Goal: Transaction & Acquisition: Purchase product/service

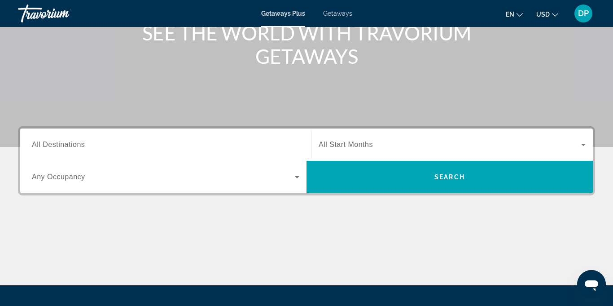
scroll to position [123, 0]
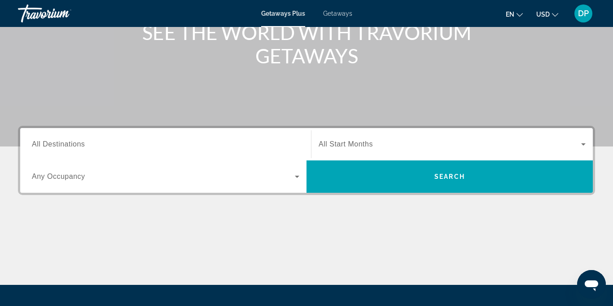
click at [119, 148] on input "Destination All Destinations" at bounding box center [165, 144] width 267 height 11
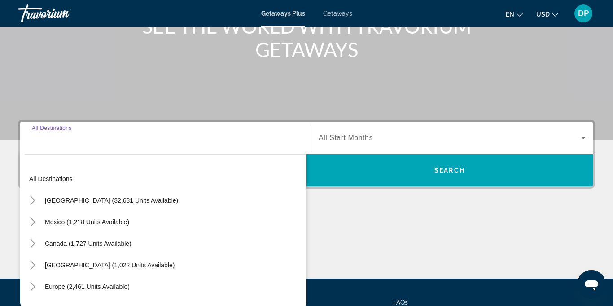
scroll to position [212, 0]
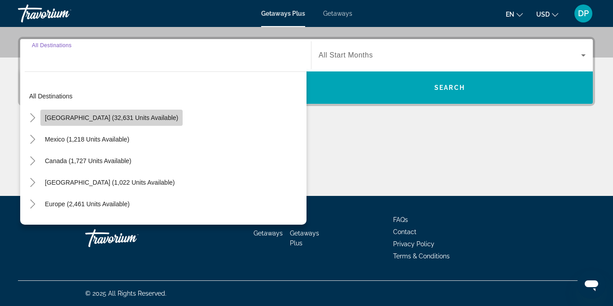
click at [127, 123] on span "Search widget" at bounding box center [111, 118] width 142 height 22
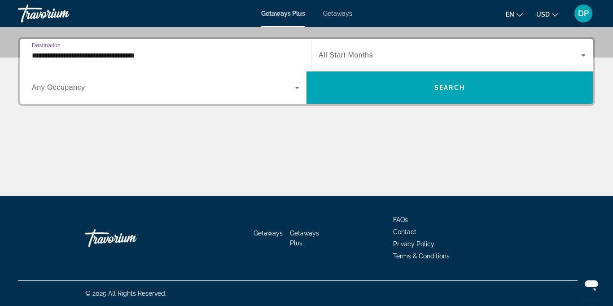
click at [133, 58] on input "**********" at bounding box center [165, 55] width 267 height 11
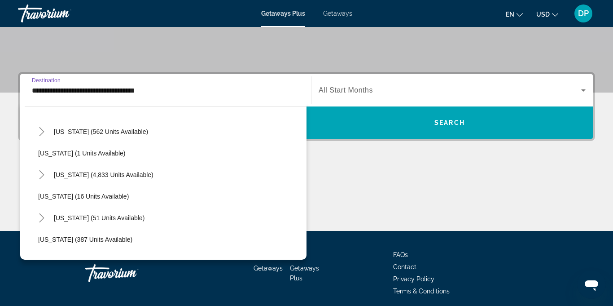
scroll to position [109, 0]
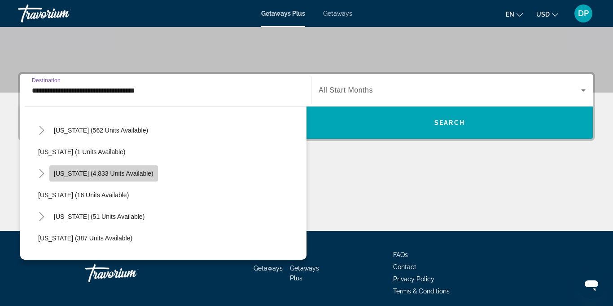
click at [125, 180] on span "Search widget" at bounding box center [103, 173] width 109 height 22
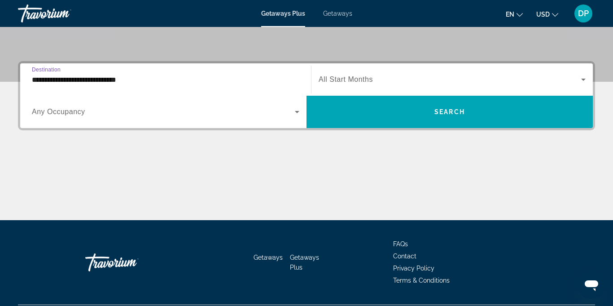
scroll to position [212, 0]
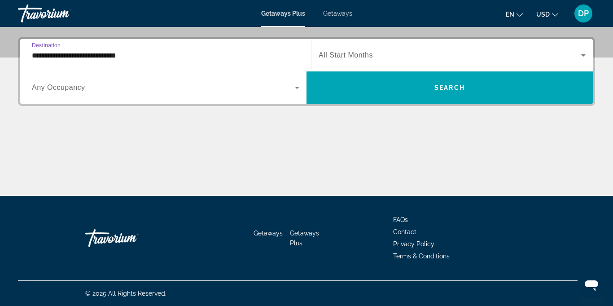
click at [128, 57] on input "**********" at bounding box center [165, 55] width 267 height 11
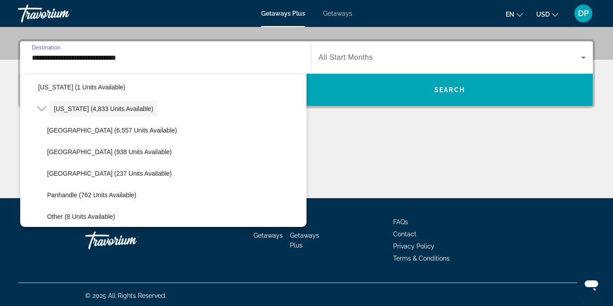
scroll to position [143, 0]
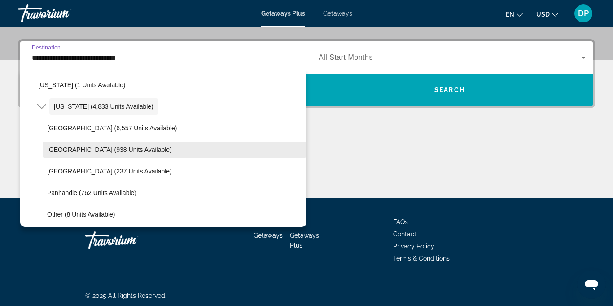
click at [101, 147] on span "East Coast (938 units available)" at bounding box center [109, 149] width 125 height 7
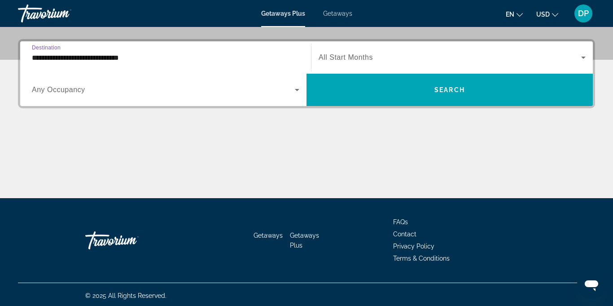
scroll to position [212, 0]
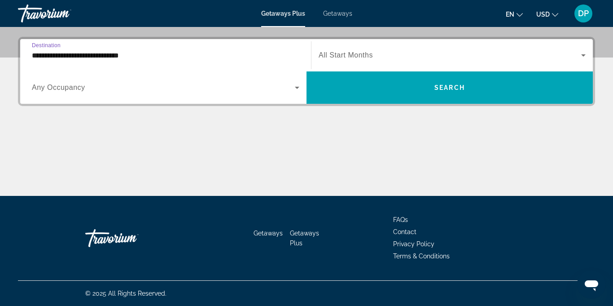
click at [110, 51] on input "**********" at bounding box center [165, 55] width 267 height 11
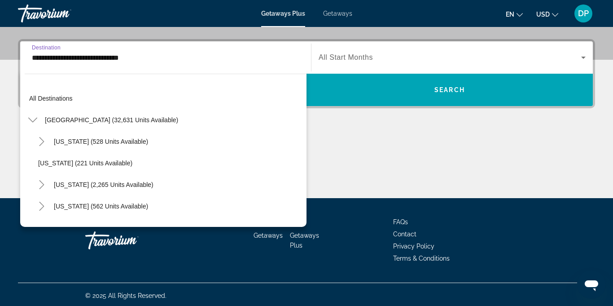
scroll to position [140, 0]
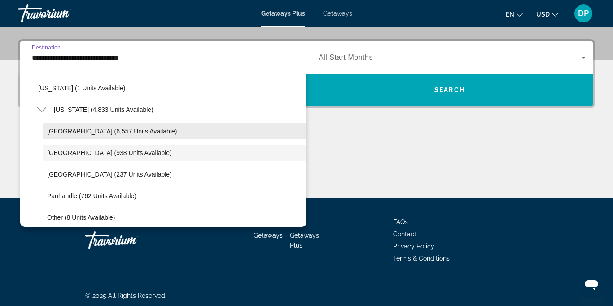
click at [131, 133] on span "Orlando & Disney Area (6,557 units available)" at bounding box center [112, 130] width 130 height 7
type input "**********"
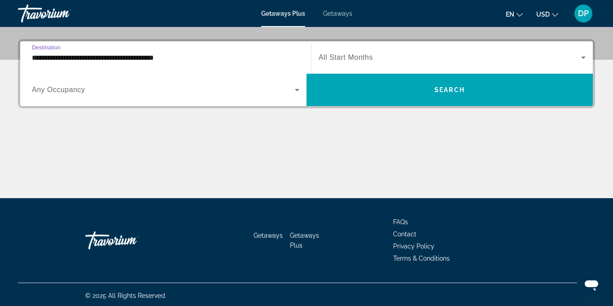
scroll to position [212, 0]
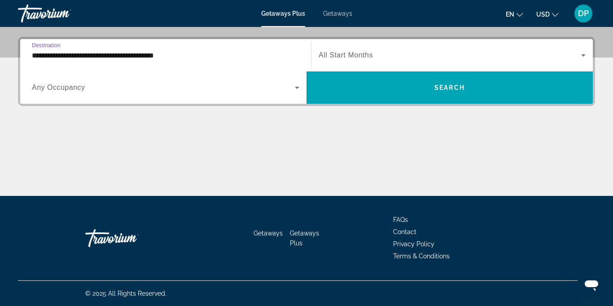
click at [297, 87] on icon "Search widget" at bounding box center [297, 88] width 4 height 2
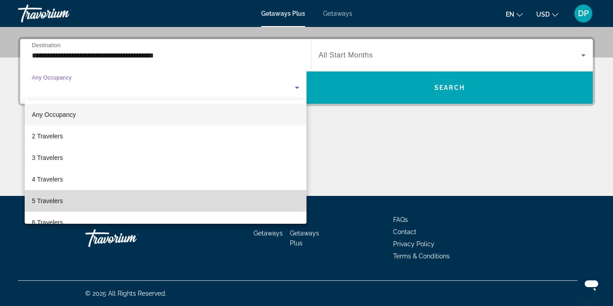
click at [45, 204] on span "5 Travelers" at bounding box center [47, 200] width 31 height 11
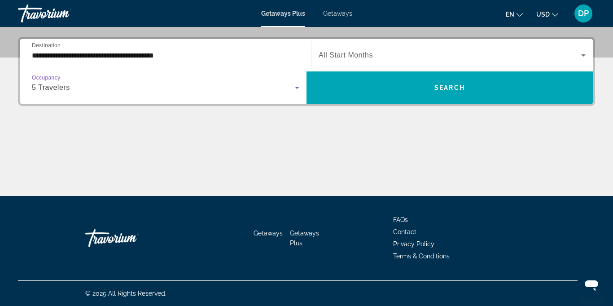
click at [578, 54] on icon "Search widget" at bounding box center [583, 55] width 11 height 11
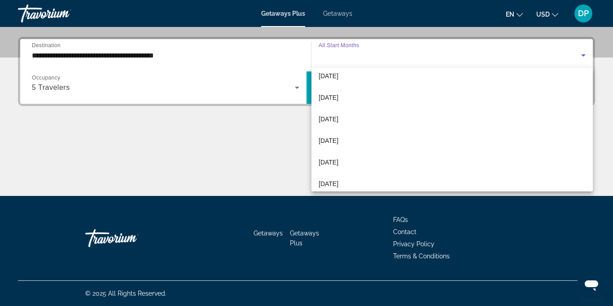
scroll to position [95, 0]
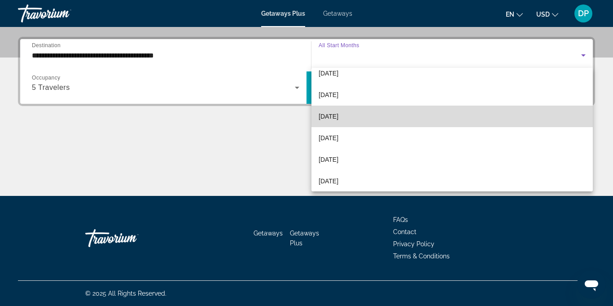
click at [338, 117] on span "February 2026" at bounding box center [329, 116] width 20 height 11
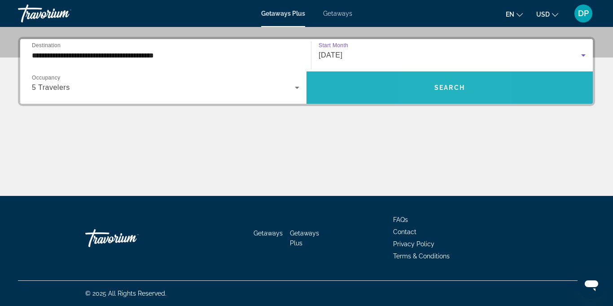
click at [439, 88] on span "Search" at bounding box center [449, 87] width 31 height 7
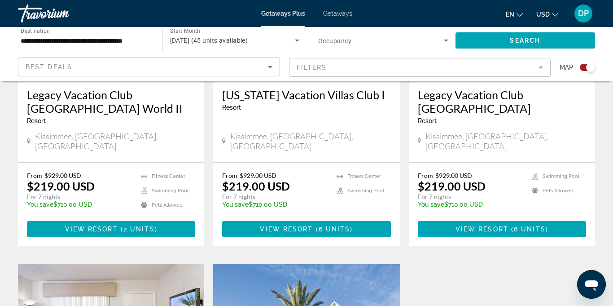
scroll to position [1109, 0]
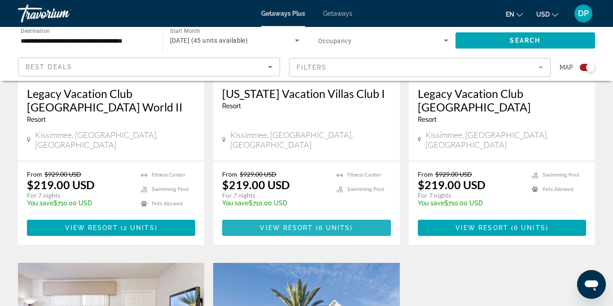
click at [311, 217] on span "Main content" at bounding box center [306, 228] width 168 height 22
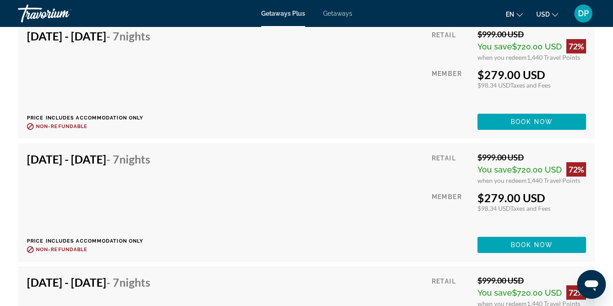
scroll to position [2130, 0]
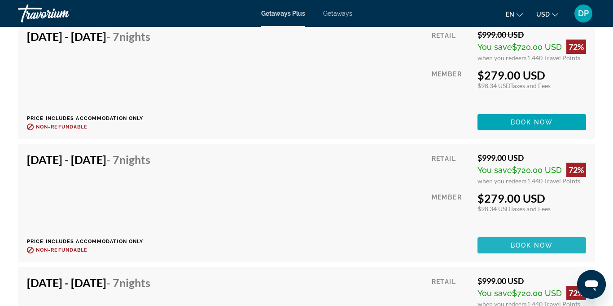
click at [500, 256] on span "Main content" at bounding box center [531, 245] width 109 height 22
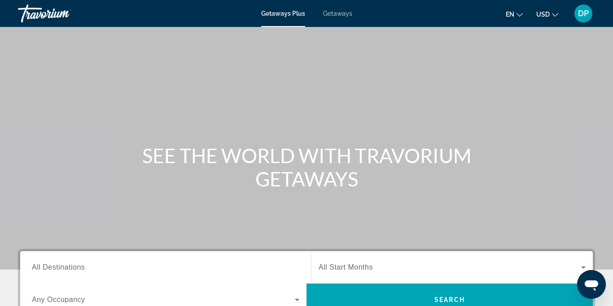
click at [335, 16] on span "Getaways" at bounding box center [337, 13] width 29 height 7
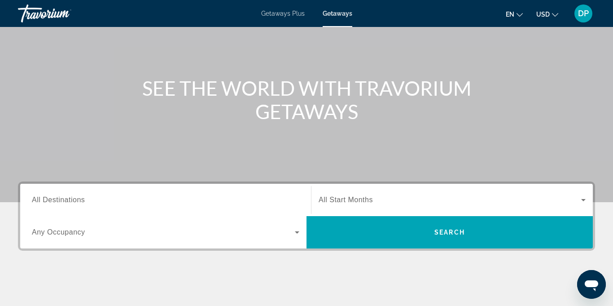
click at [90, 197] on input "Destination All Destinations" at bounding box center [165, 200] width 267 height 11
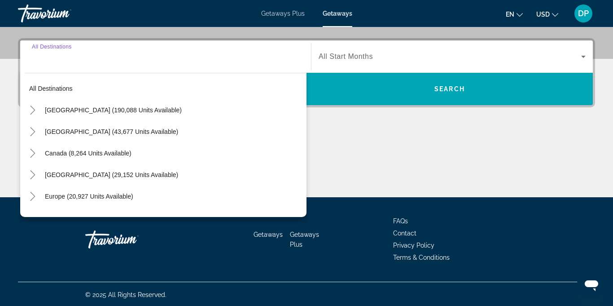
scroll to position [212, 0]
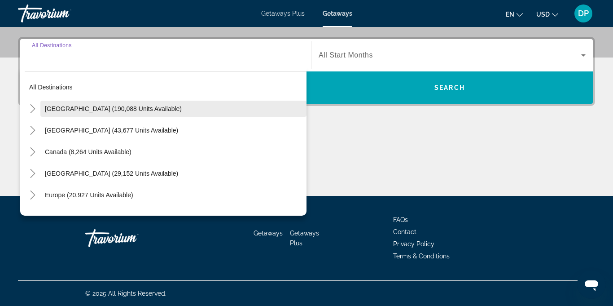
click at [124, 116] on span "Search widget" at bounding box center [173, 109] width 266 height 22
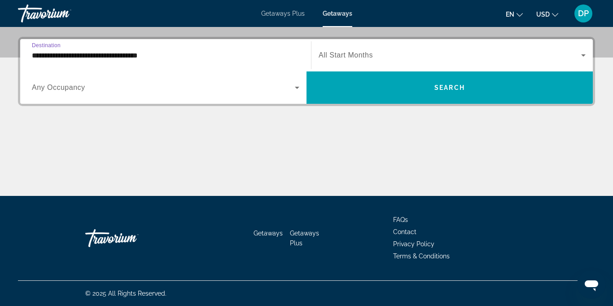
click at [151, 54] on input "**********" at bounding box center [165, 55] width 267 height 11
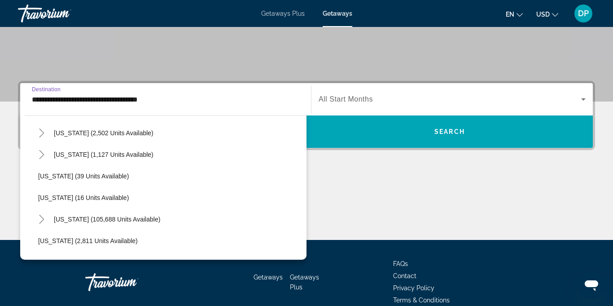
scroll to position [85, 0]
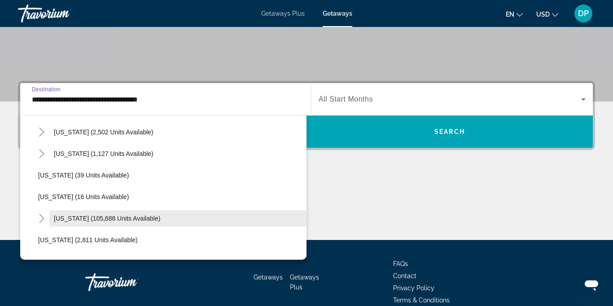
click at [120, 220] on span "Florida (105,688 units available)" at bounding box center [107, 217] width 106 height 7
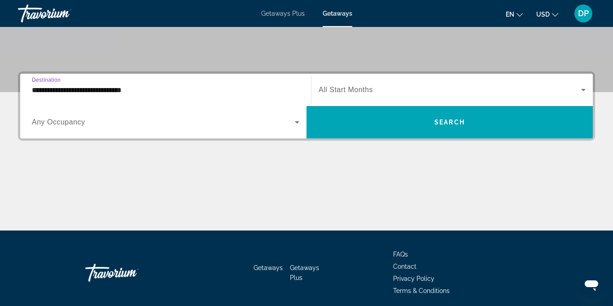
scroll to position [212, 0]
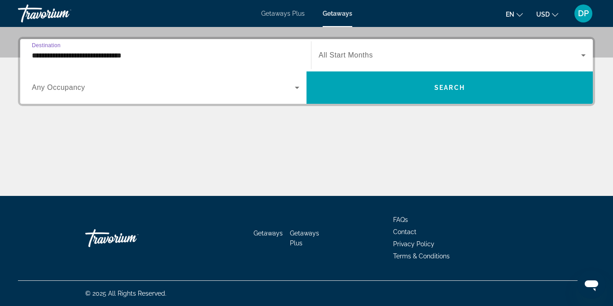
click at [135, 54] on input "**********" at bounding box center [165, 55] width 267 height 11
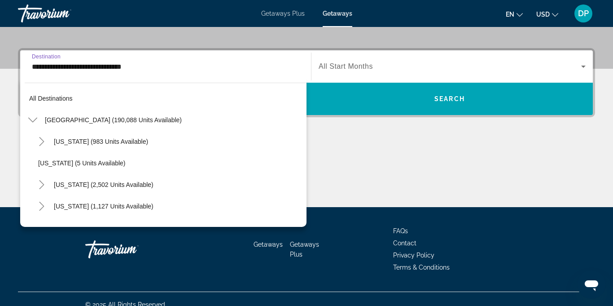
scroll to position [118, 0]
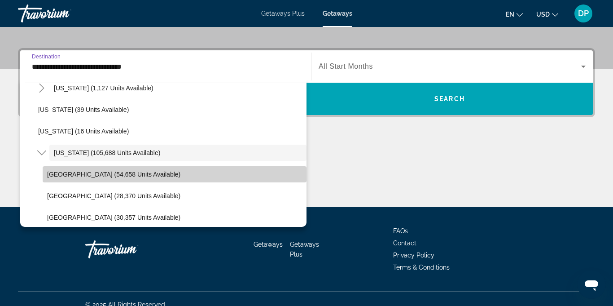
click at [125, 178] on span "Search widget" at bounding box center [175, 174] width 264 height 22
type input "**********"
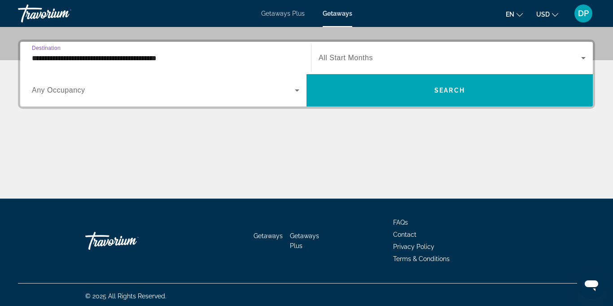
scroll to position [212, 0]
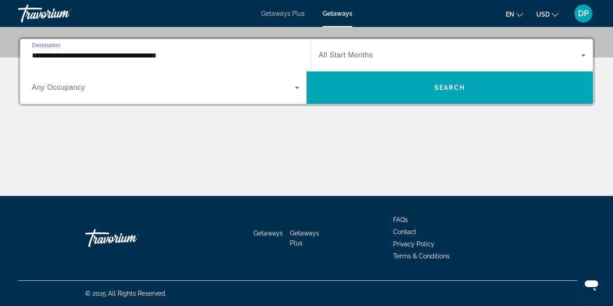
click at [74, 92] on span "Search widget" at bounding box center [163, 87] width 263 height 11
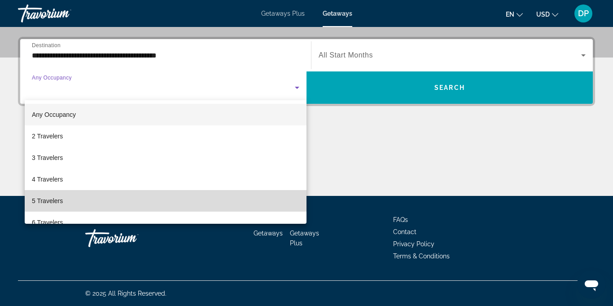
click at [58, 201] on span "5 Travelers" at bounding box center [47, 200] width 31 height 11
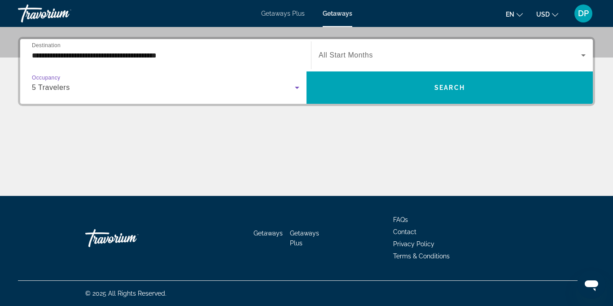
click at [583, 55] on icon "Search widget" at bounding box center [583, 55] width 4 height 2
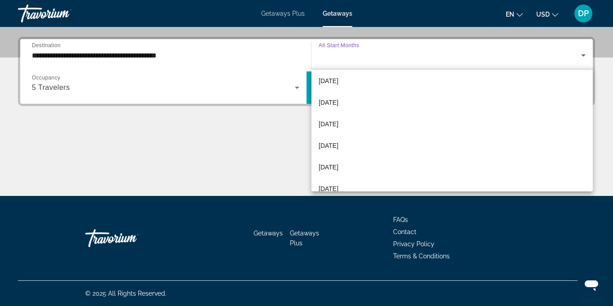
scroll to position [88, 0]
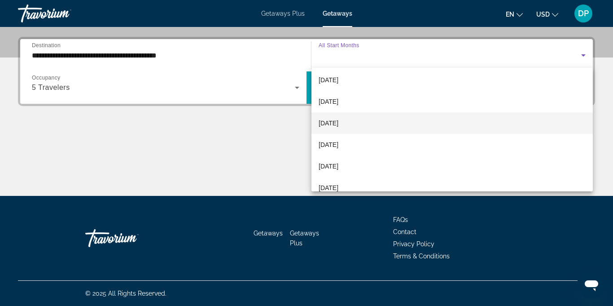
click at [338, 123] on span "February 2026" at bounding box center [329, 123] width 20 height 11
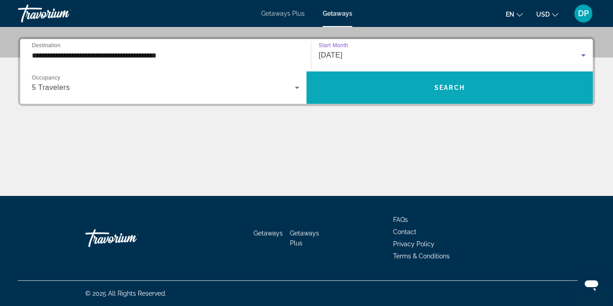
click at [440, 87] on span "Search" at bounding box center [449, 87] width 31 height 7
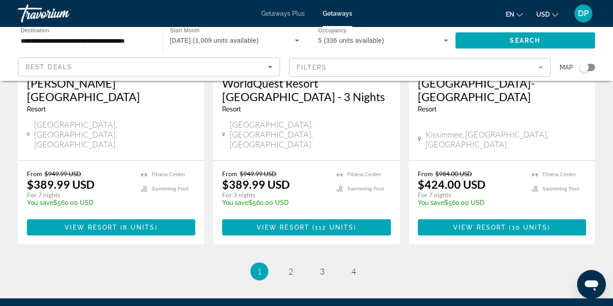
scroll to position [1227, 0]
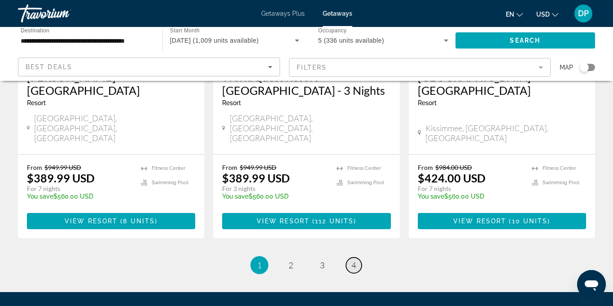
click at [357, 257] on link "page 4" at bounding box center [354, 265] width 16 height 16
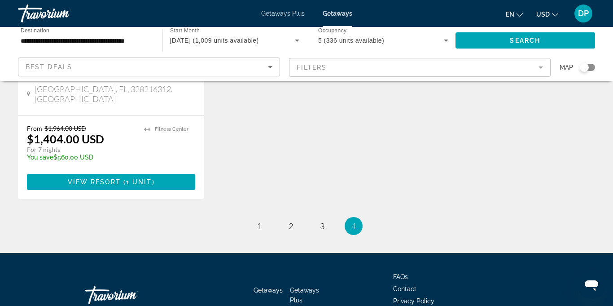
scroll to position [213, 0]
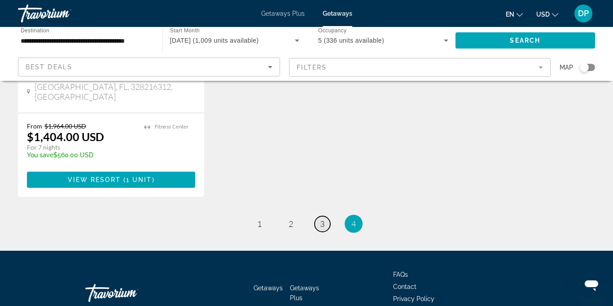
click at [328, 216] on link "page 3" at bounding box center [322, 224] width 16 height 16
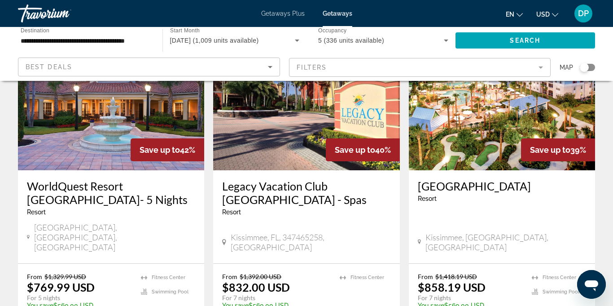
scroll to position [766, 0]
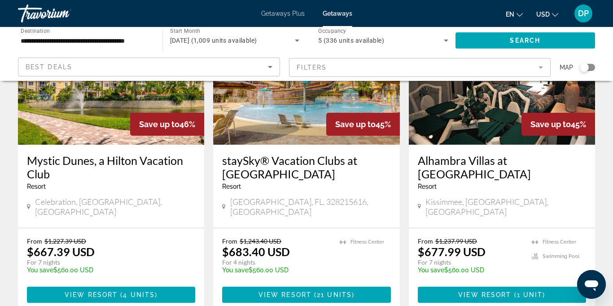
scroll to position [114, 0]
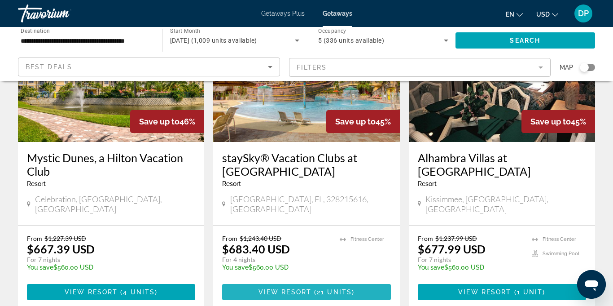
click at [300, 288] on span "View Resort" at bounding box center [284, 291] width 53 height 7
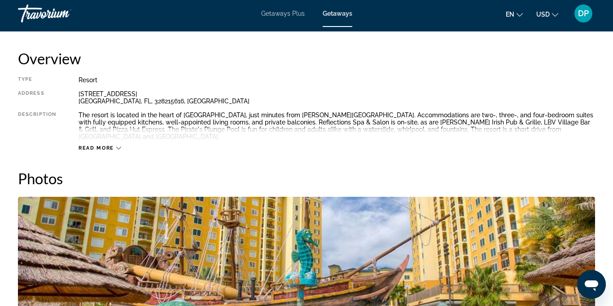
scroll to position [449, 0]
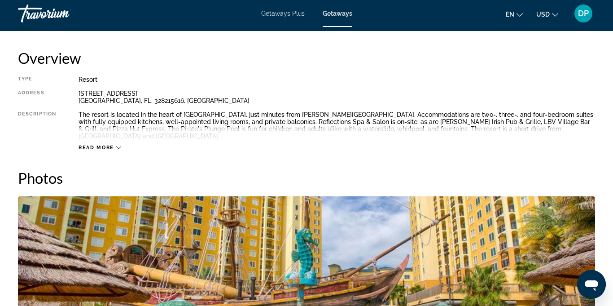
click at [91, 144] on span "Read more" at bounding box center [96, 147] width 35 height 6
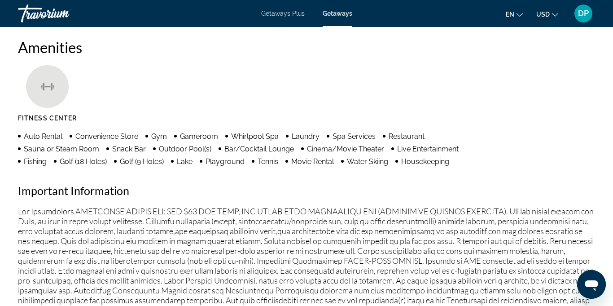
scroll to position [741, 0]
click at [384, 197] on div "Amenities Fitness Center Auto Rental Convenience Store Gym Gameroom Whirlpool S…" at bounding box center [306, 220] width 577 height 365
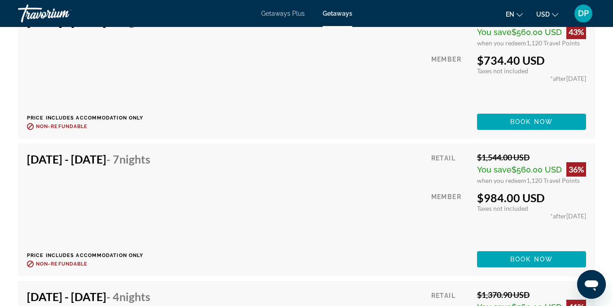
scroll to position [1755, 0]
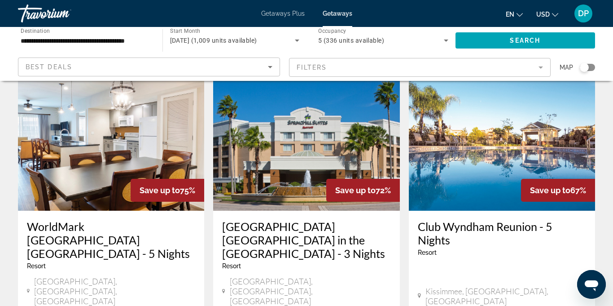
scroll to position [404, 0]
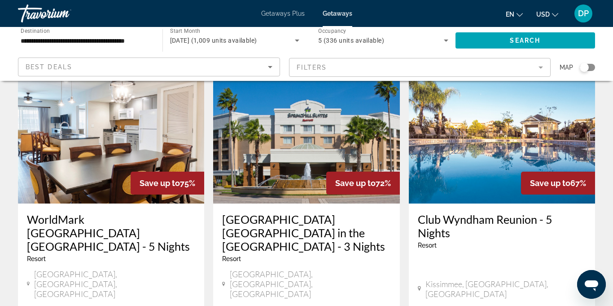
click at [127, 212] on h3 "WorldMark Orlando Kingstown Reef - 5 Nights" at bounding box center [111, 232] width 168 height 40
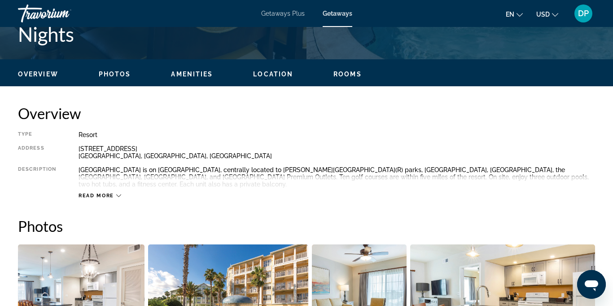
scroll to position [393, 0]
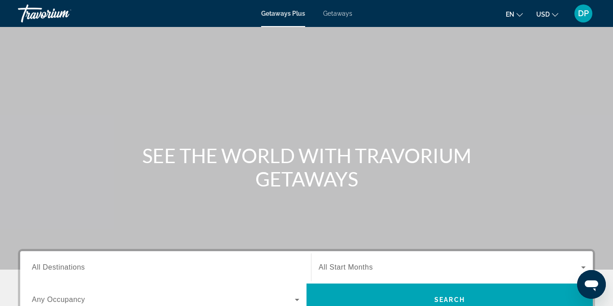
click at [341, 16] on span "Getaways" at bounding box center [337, 13] width 29 height 7
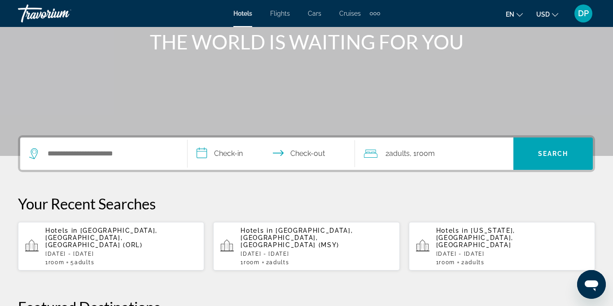
scroll to position [117, 0]
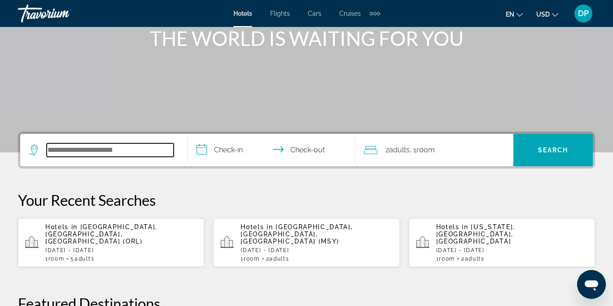
click at [53, 155] on input "Search widget" at bounding box center [110, 149] width 127 height 13
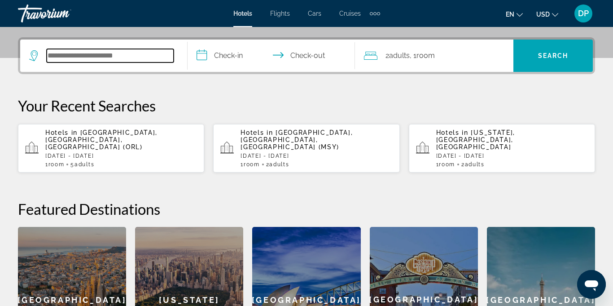
scroll to position [219, 0]
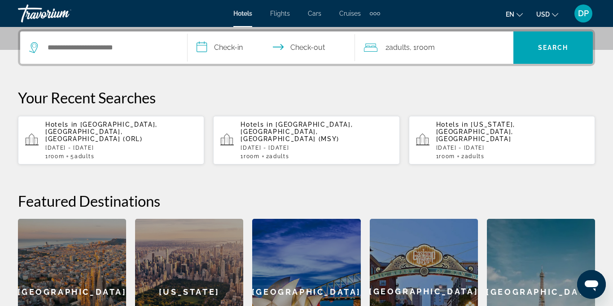
click at [87, 133] on p "Hotels in [GEOGRAPHIC_DATA], [GEOGRAPHIC_DATA], [GEOGRAPHIC_DATA] (ORL)" at bounding box center [121, 132] width 152 height 22
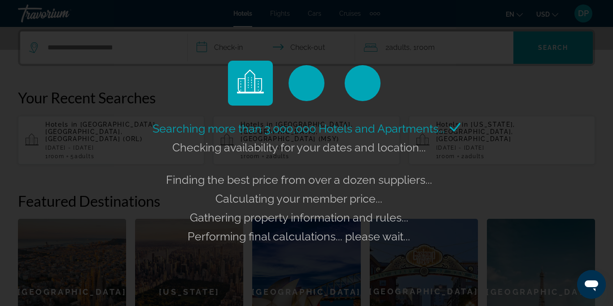
click at [415, 44] on div "Searching more than 3,000,000 Hotels and Apartments... Checking availability fo…" at bounding box center [306, 153] width 613 height 306
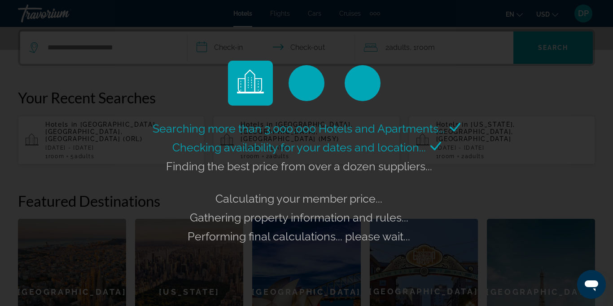
click at [408, 45] on div "Searching more than 3,000,000 Hotels and Apartments... Checking availability fo…" at bounding box center [306, 153] width 613 height 306
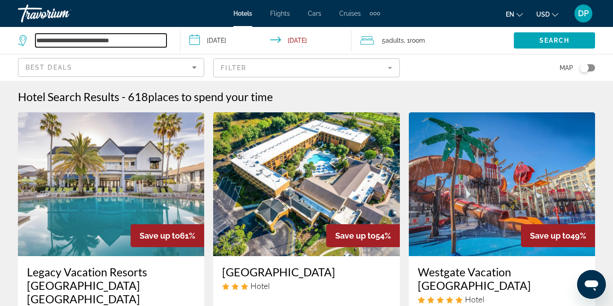
click at [117, 40] on input "**********" at bounding box center [100, 40] width 131 height 13
click at [145, 38] on input "**********" at bounding box center [100, 40] width 131 height 13
type input "*"
click at [92, 42] on input "**********" at bounding box center [100, 40] width 131 height 13
type input "*"
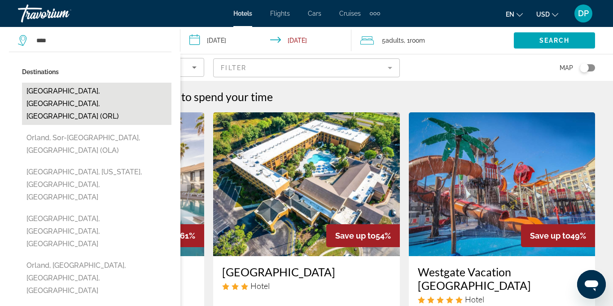
click at [79, 92] on button "[GEOGRAPHIC_DATA], [GEOGRAPHIC_DATA], [GEOGRAPHIC_DATA] (ORL)" at bounding box center [96, 104] width 149 height 42
type input "**********"
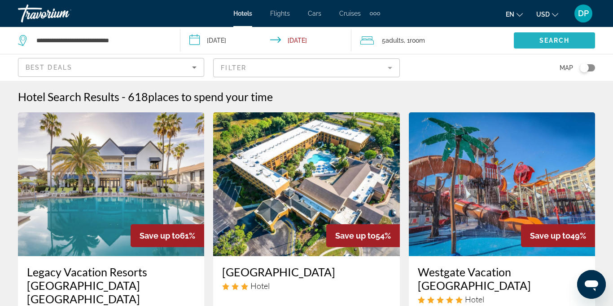
click at [543, 39] on span "Search" at bounding box center [554, 40] width 31 height 7
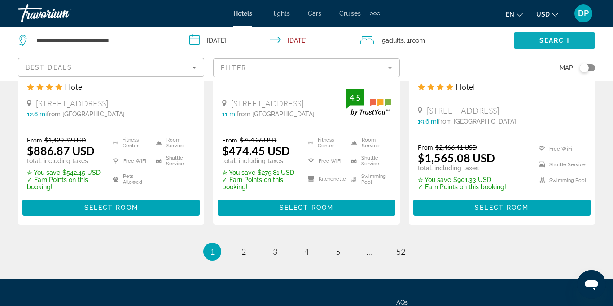
scroll to position [1323, 0]
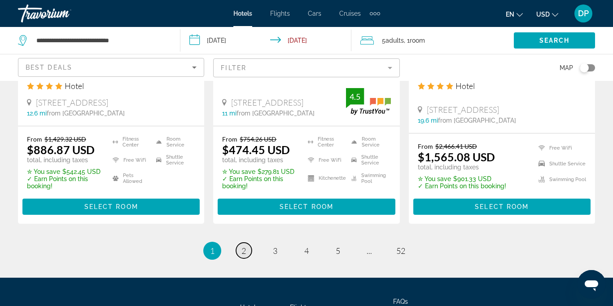
click at [242, 245] on span "2" at bounding box center [243, 250] width 4 height 10
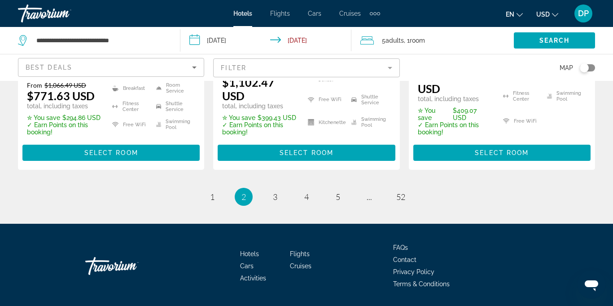
scroll to position [1414, 0]
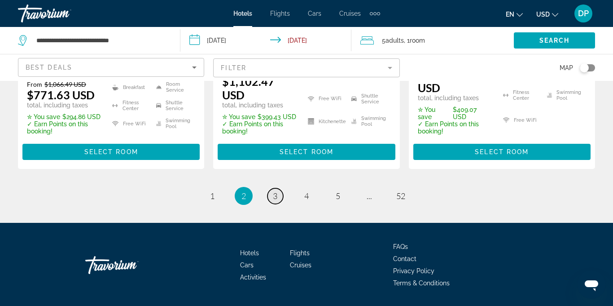
click at [282, 188] on link "page 3" at bounding box center [275, 196] width 16 height 16
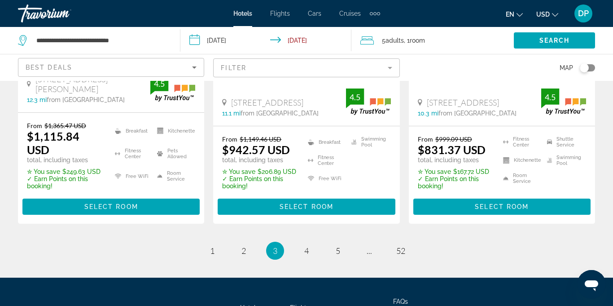
scroll to position [1366, 0]
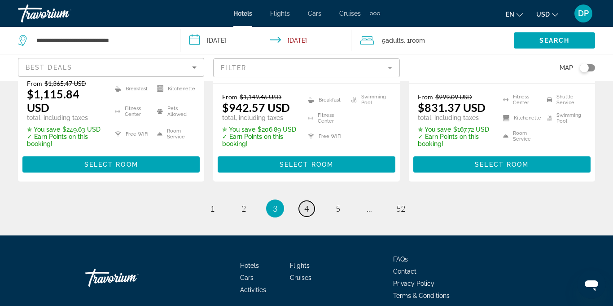
click at [306, 203] on span "4" at bounding box center [306, 208] width 4 height 10
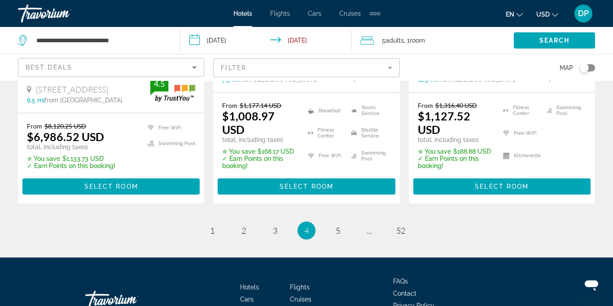
scroll to position [1401, 0]
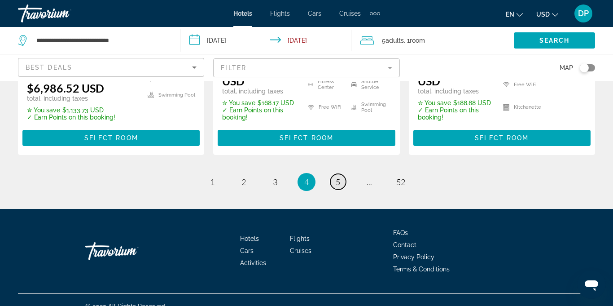
click at [333, 174] on link "page 5" at bounding box center [338, 182] width 16 height 16
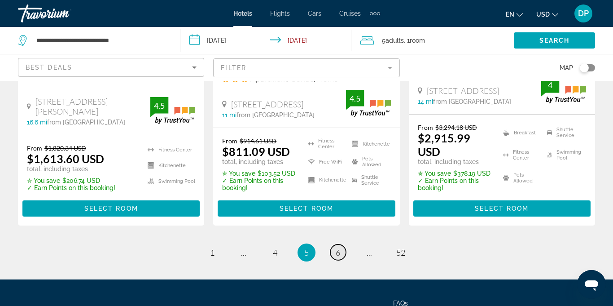
scroll to position [1428, 0]
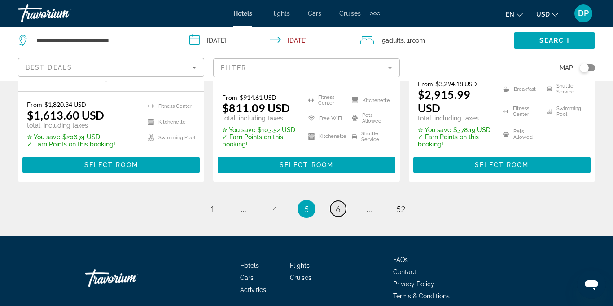
click at [338, 204] on span "6" at bounding box center [338, 209] width 4 height 10
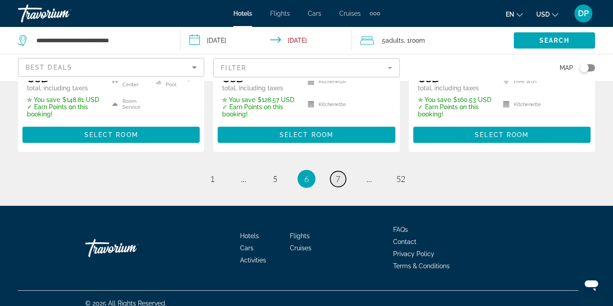
scroll to position [1390, 0]
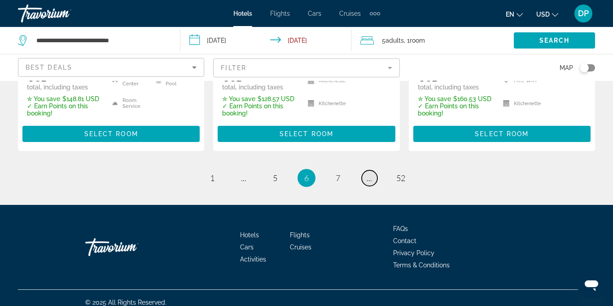
click at [372, 180] on link "page ..." at bounding box center [370, 178] width 16 height 16
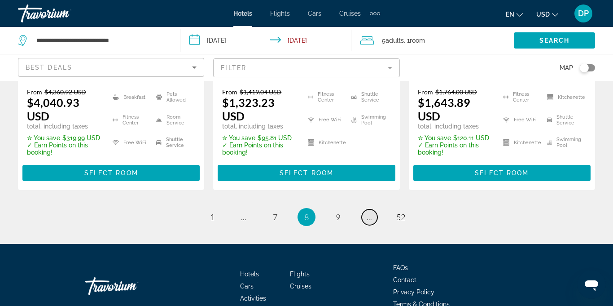
scroll to position [1408, 0]
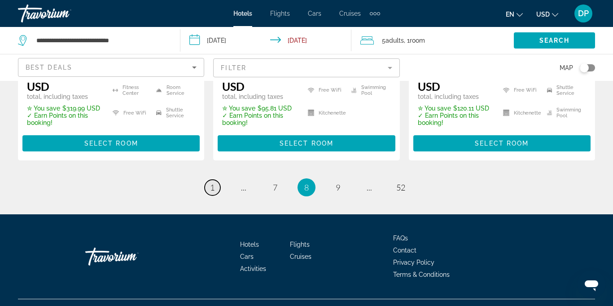
click at [214, 182] on span "1" at bounding box center [212, 187] width 4 height 10
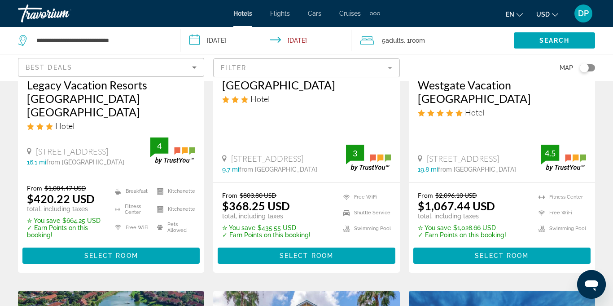
scroll to position [188, 0]
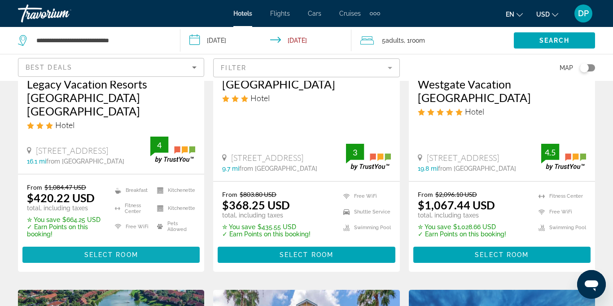
click at [101, 251] on span "Select Room" at bounding box center [111, 254] width 54 height 7
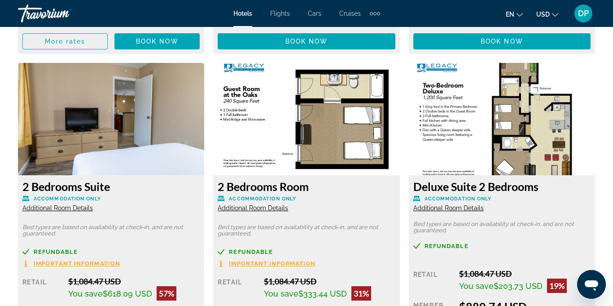
scroll to position [1685, 0]
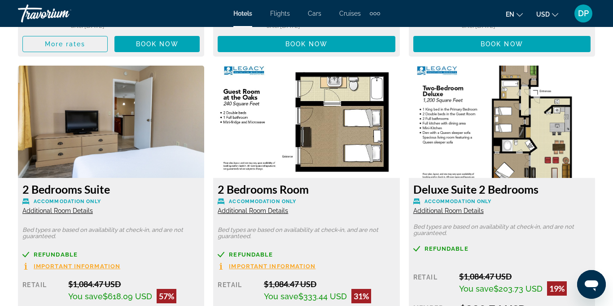
click at [130, 126] on img "Main content" at bounding box center [111, 122] width 186 height 112
click at [72, 142] on img "Main content" at bounding box center [111, 122] width 186 height 112
click at [112, 100] on img "Main content" at bounding box center [111, 122] width 186 height 112
click at [35, 130] on img "Main content" at bounding box center [111, 122] width 186 height 112
click at [159, 100] on img "Main content" at bounding box center [111, 122] width 186 height 112
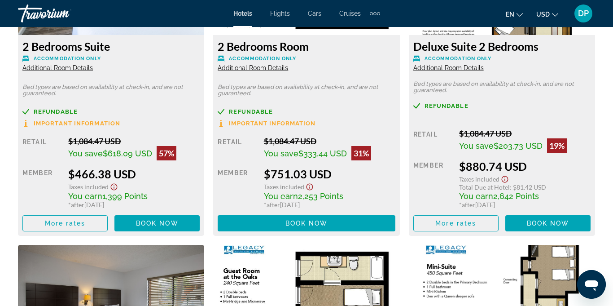
scroll to position [1843, 0]
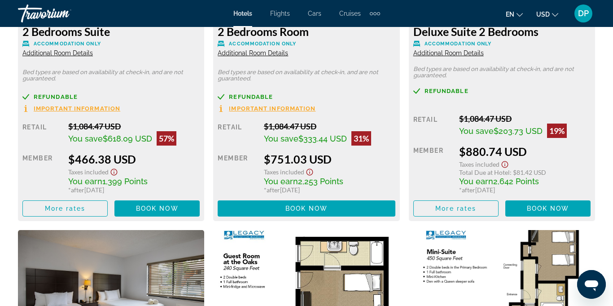
click at [129, 99] on div "Refundable" at bounding box center [110, 96] width 177 height 7
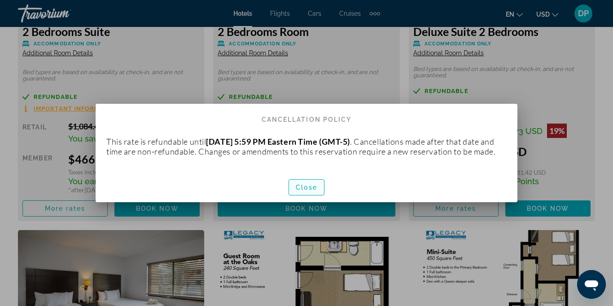
click at [310, 191] on span "Close" at bounding box center [307, 186] width 22 height 7
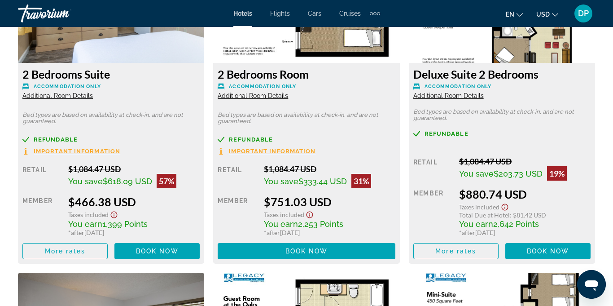
scroll to position [1788, 0]
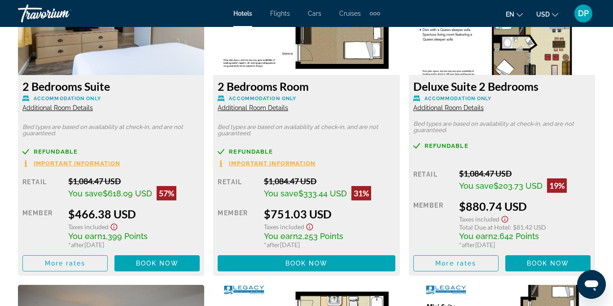
click at [62, 93] on div "2 Bedrooms Suite Accommodation Only Additional Room Details" at bounding box center [110, 95] width 177 height 32
click at [46, 110] on span "Additional Room Details" at bounding box center [57, 107] width 70 height 7
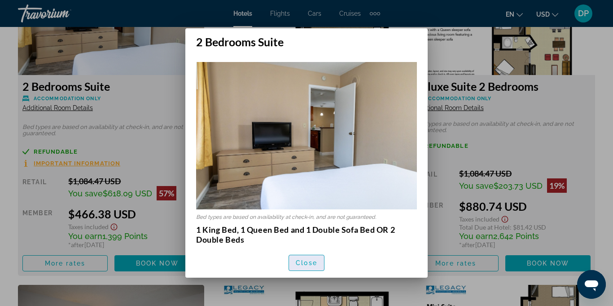
click at [302, 263] on span "Close" at bounding box center [307, 262] width 22 height 7
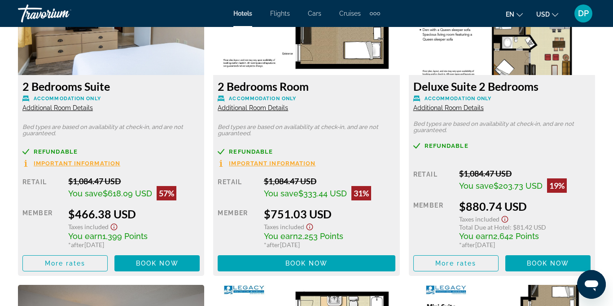
click at [55, 164] on span "Important Information" at bounding box center [77, 163] width 87 height 6
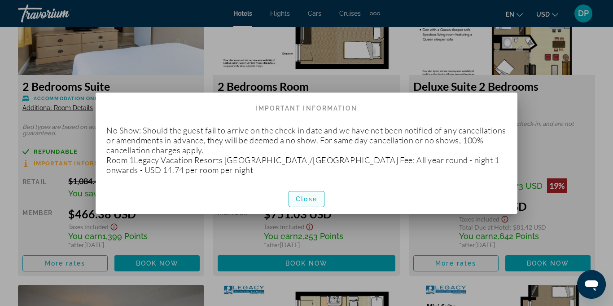
click at [308, 199] on span "Close" at bounding box center [307, 198] width 22 height 7
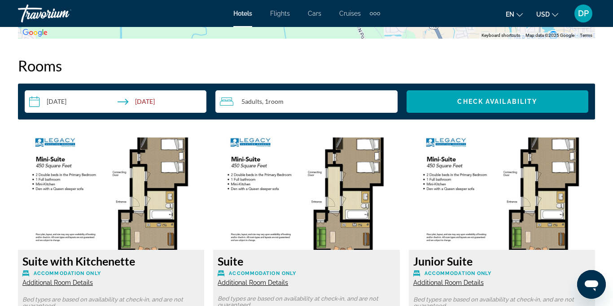
scroll to position [1291, 0]
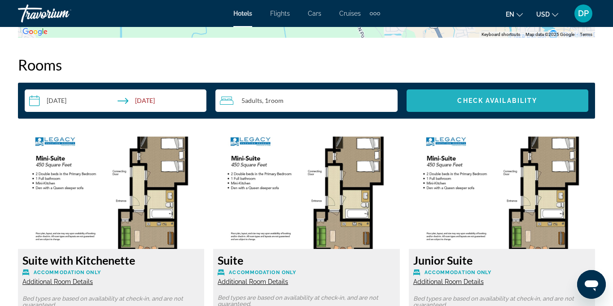
click at [465, 97] on span "Check Availability" at bounding box center [497, 100] width 80 height 7
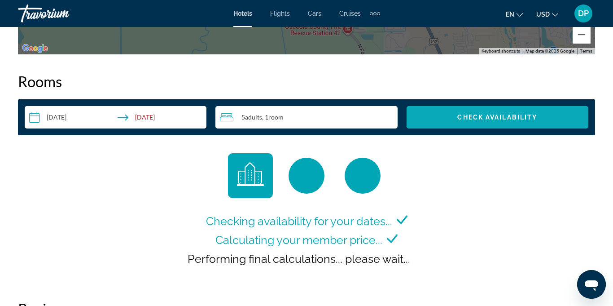
scroll to position [1277, 0]
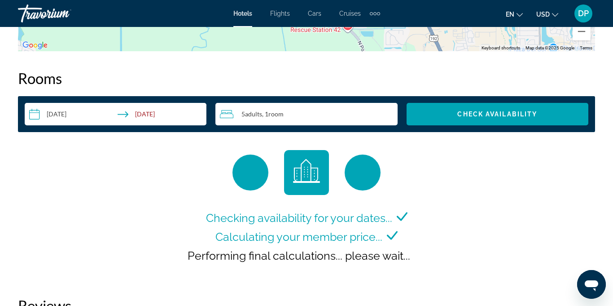
click at [247, 258] on span "Performing final calculations... please wait..." at bounding box center [299, 255] width 223 height 13
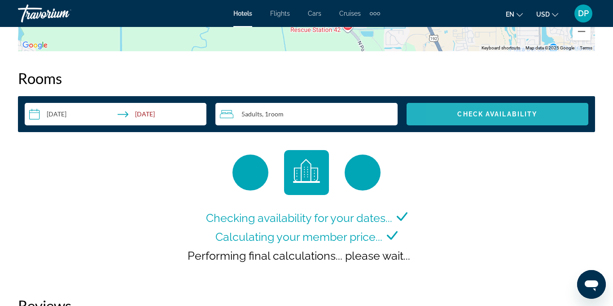
click at [450, 117] on span "Search widget" at bounding box center [497, 114] width 182 height 22
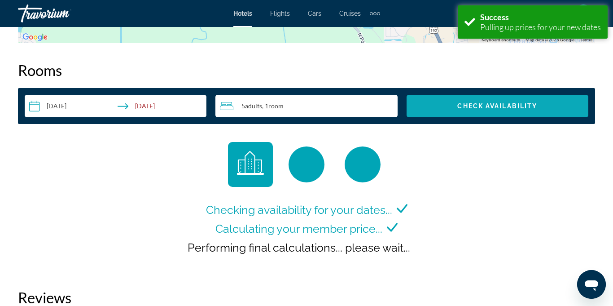
scroll to position [1293, 0]
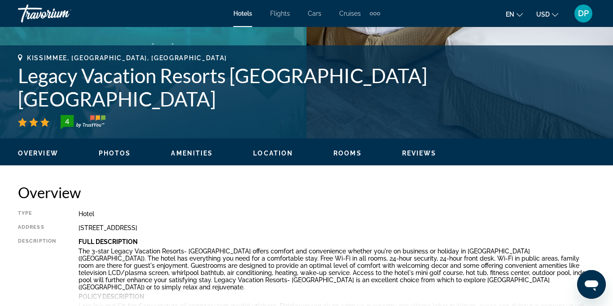
scroll to position [318, 0]
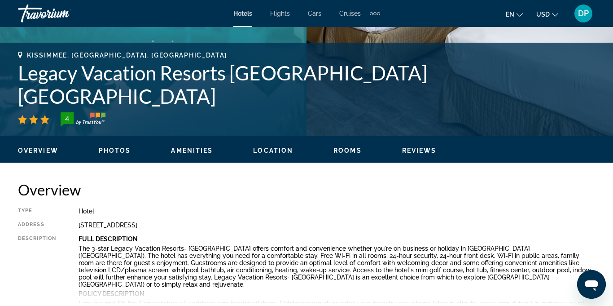
click at [348, 148] on span "Rooms" at bounding box center [347, 150] width 28 height 7
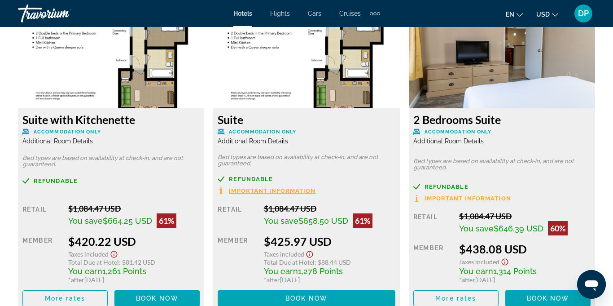
scroll to position [1427, 0]
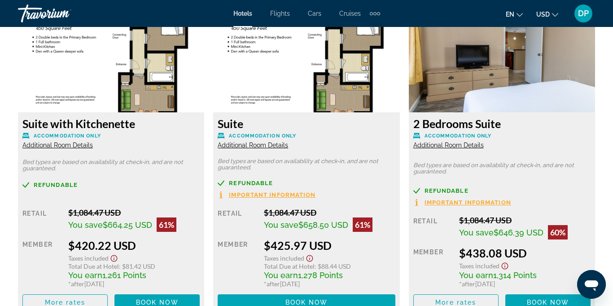
click at [478, 72] on img "Main content" at bounding box center [502, 56] width 186 height 112
click at [437, 121] on h3 "2 Bedrooms Suite" at bounding box center [501, 123] width 177 height 13
click at [522, 70] on img "Main content" at bounding box center [502, 56] width 186 height 112
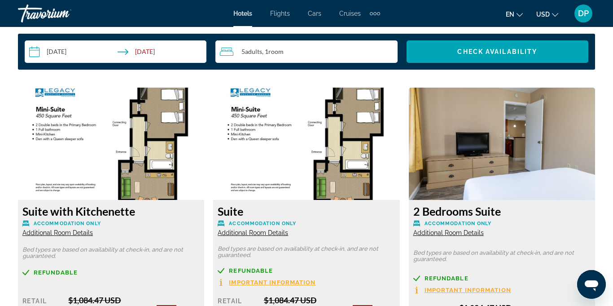
scroll to position [1338, 0]
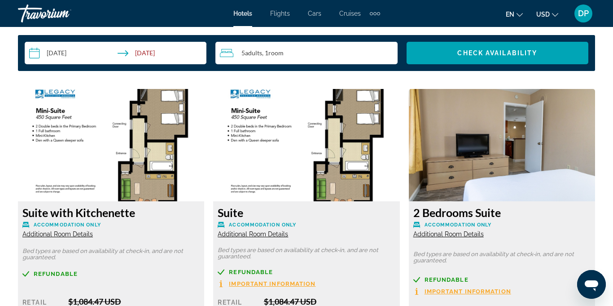
click at [480, 131] on img "Main content" at bounding box center [502, 145] width 186 height 112
click at [531, 159] on img "Main content" at bounding box center [502, 145] width 186 height 112
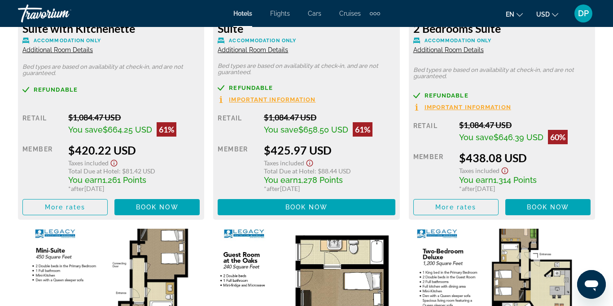
scroll to position [1521, 0]
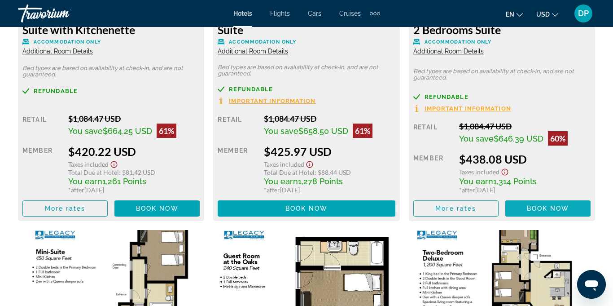
click at [537, 208] on span "Book now" at bounding box center [548, 208] width 43 height 7
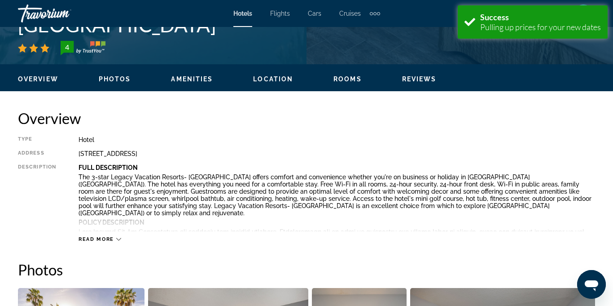
scroll to position [394, 0]
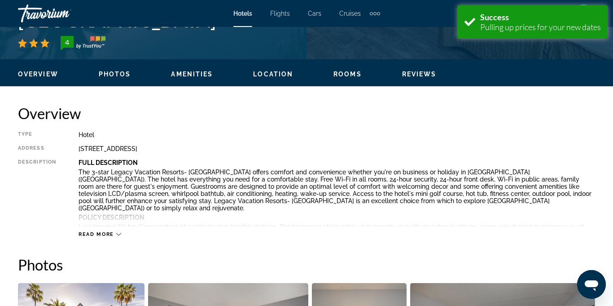
click at [414, 74] on span "Reviews" at bounding box center [419, 73] width 35 height 7
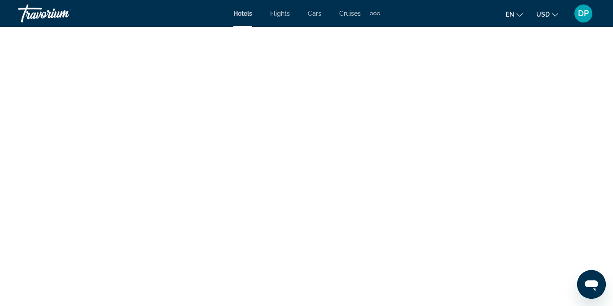
scroll to position [2815, 0]
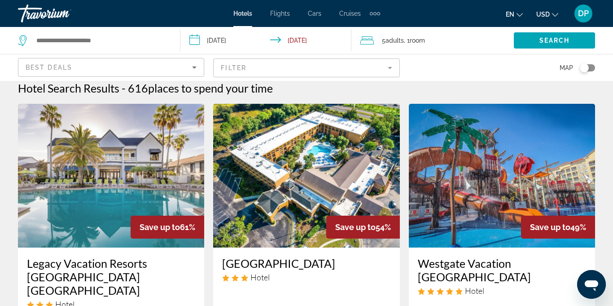
scroll to position [4, 0]
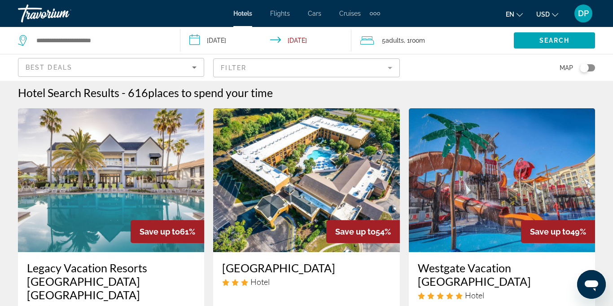
click at [302, 166] on img "Main content" at bounding box center [306, 180] width 186 height 144
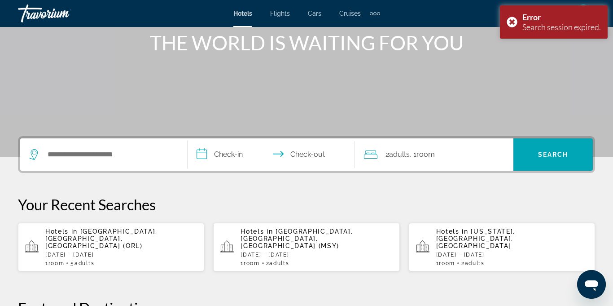
scroll to position [115, 0]
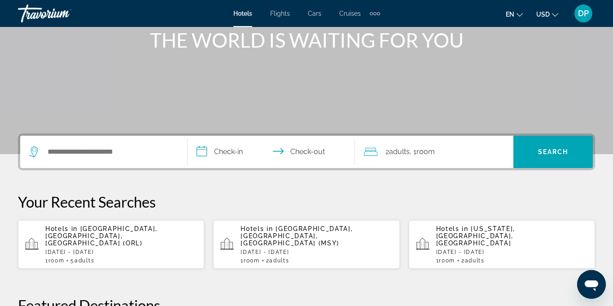
click at [109, 235] on p "Hotels in Orlando, FL, United States (ORL)" at bounding box center [121, 236] width 152 height 22
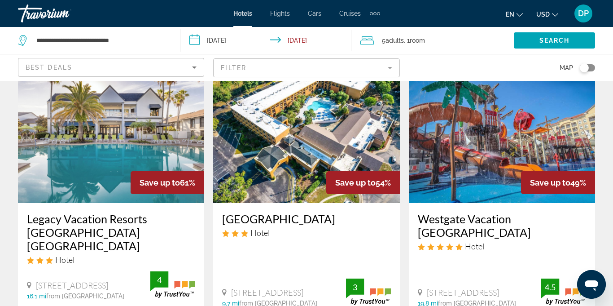
scroll to position [49, 0]
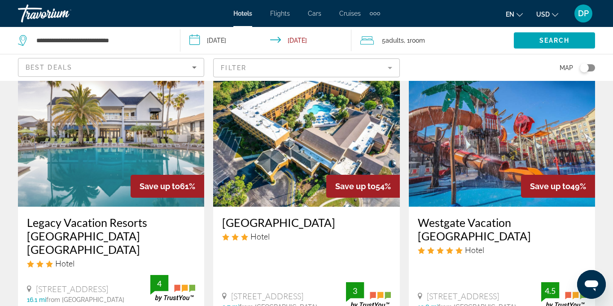
click at [299, 142] on img "Main content" at bounding box center [306, 135] width 186 height 144
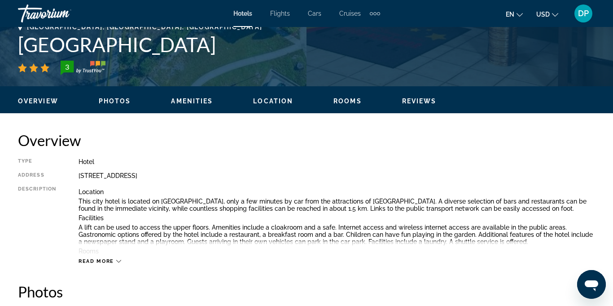
scroll to position [367, 0]
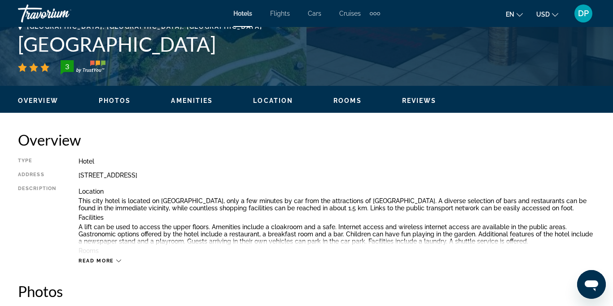
click at [417, 99] on span "Reviews" at bounding box center [419, 100] width 35 height 7
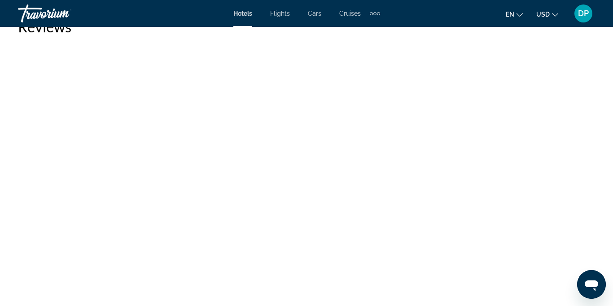
scroll to position [3053, 0]
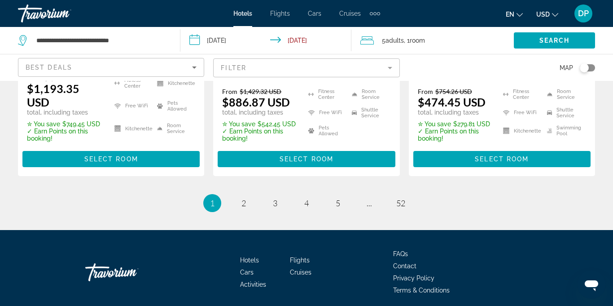
scroll to position [1380, 0]
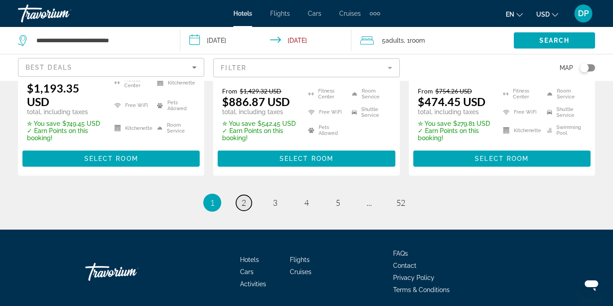
click at [250, 195] on link "page 2" at bounding box center [244, 203] width 16 height 16
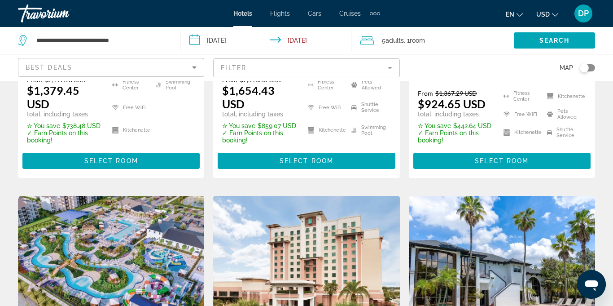
scroll to position [680, 0]
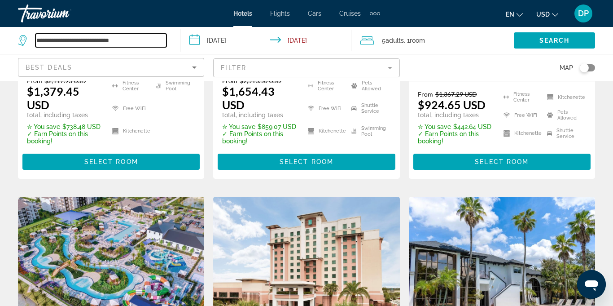
click at [145, 40] on input "**********" at bounding box center [100, 40] width 131 height 13
type input "*"
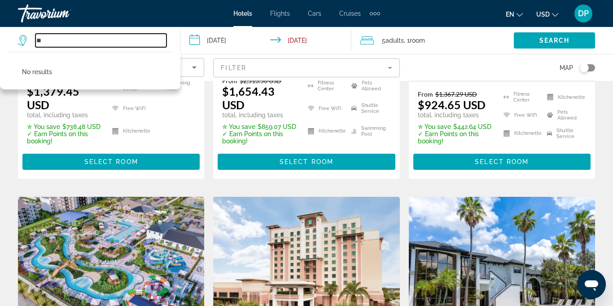
type input "*"
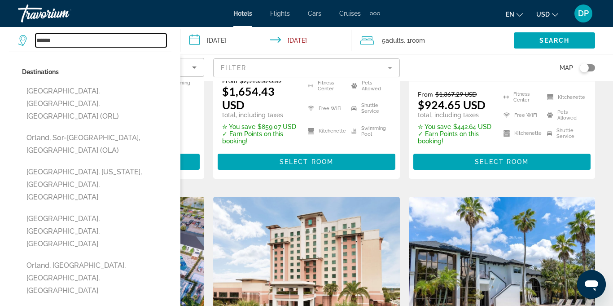
type input "*******"
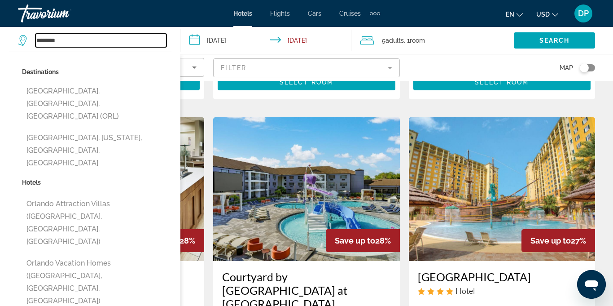
scroll to position [1110, 0]
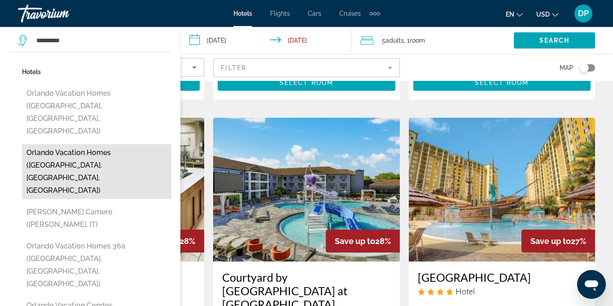
click at [86, 144] on button "Orlando Vacation Homes (Kissimmee, FL, US)" at bounding box center [96, 171] width 149 height 55
type input "**********"
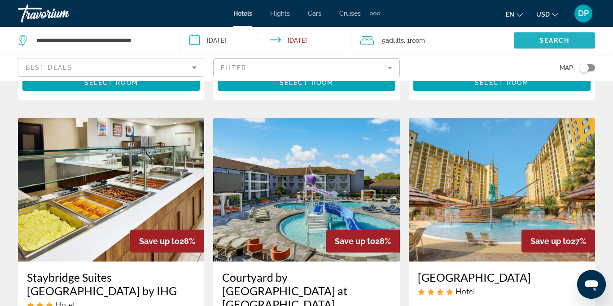
click at [531, 39] on span "Search widget" at bounding box center [554, 41] width 81 height 22
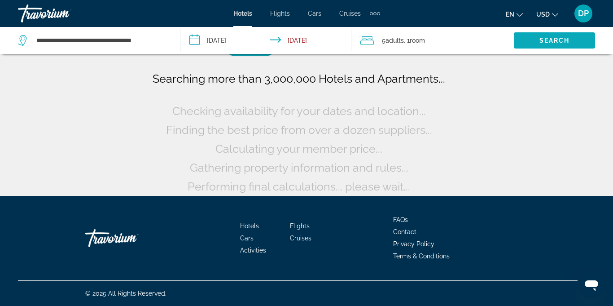
scroll to position [57, 0]
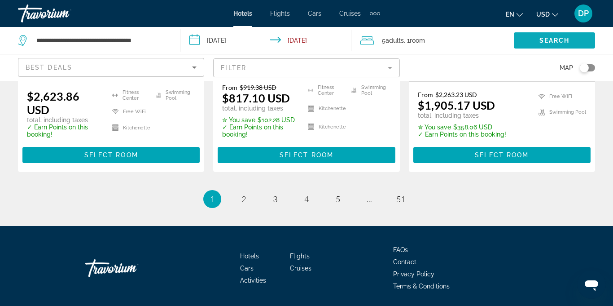
scroll to position [1341, 0]
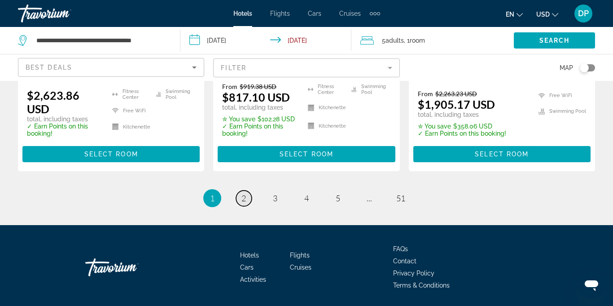
click at [249, 197] on link "page 2" at bounding box center [244, 198] width 16 height 16
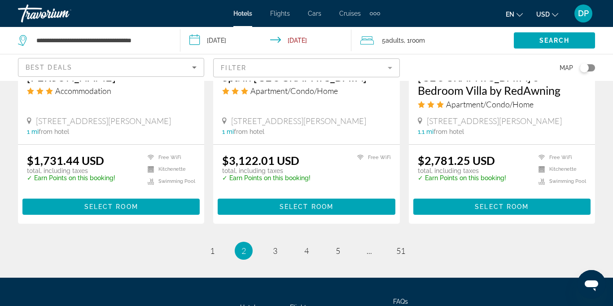
scroll to position [1243, 0]
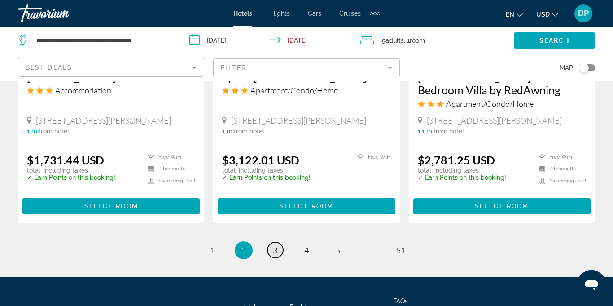
click at [280, 242] on link "page 3" at bounding box center [275, 250] width 16 height 16
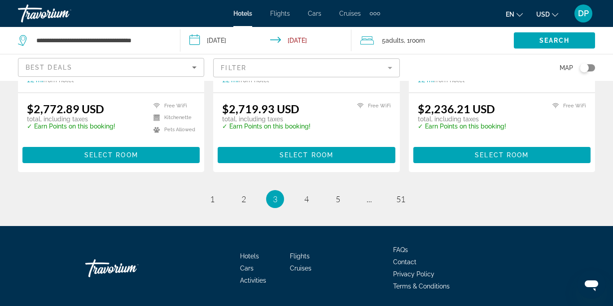
scroll to position [1242, 0]
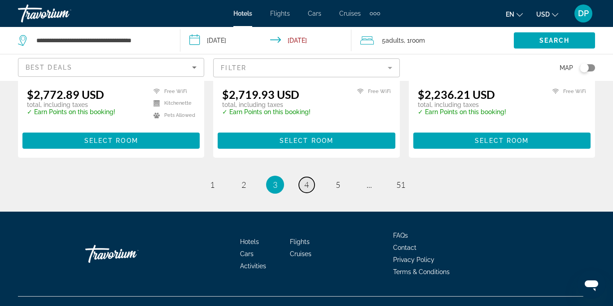
click at [313, 177] on link "page 4" at bounding box center [307, 185] width 16 height 16
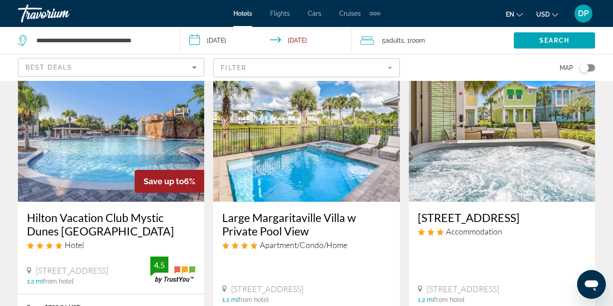
scroll to position [54, 0]
click at [140, 141] on img "Main content" at bounding box center [111, 130] width 186 height 144
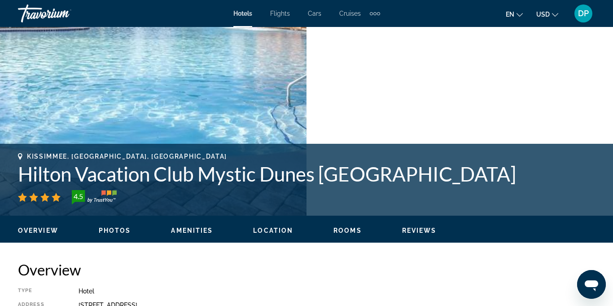
scroll to position [245, 0]
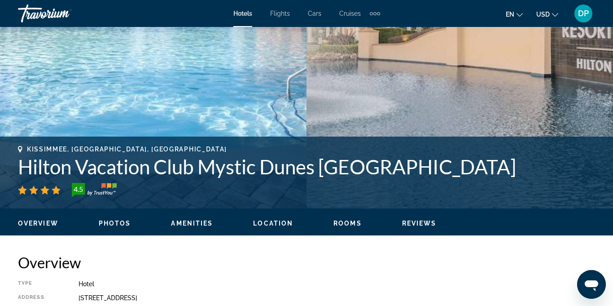
click at [410, 222] on span "Reviews" at bounding box center [419, 222] width 35 height 7
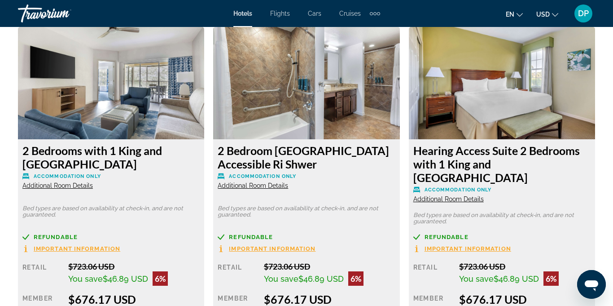
scroll to position [1401, 0]
click at [322, 67] on img "Main content" at bounding box center [306, 82] width 186 height 112
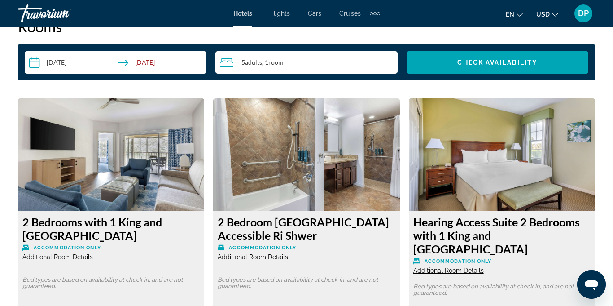
scroll to position [1322, 0]
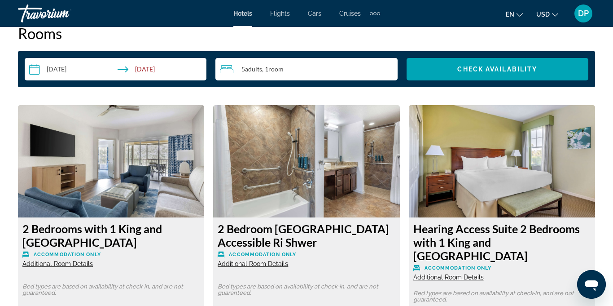
click at [293, 151] on img "Main content" at bounding box center [306, 161] width 186 height 112
click at [306, 177] on img "Main content" at bounding box center [306, 161] width 186 height 112
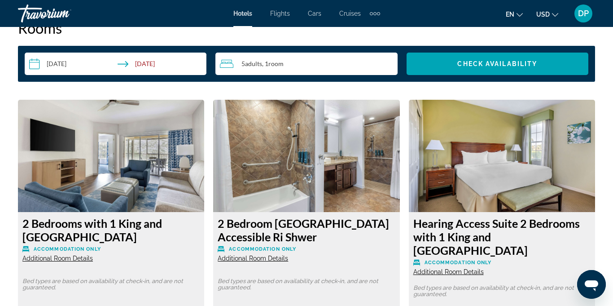
click at [294, 170] on img "Main content" at bounding box center [306, 156] width 186 height 112
click at [320, 156] on img "Main content" at bounding box center [306, 156] width 186 height 112
click at [324, 165] on img "Main content" at bounding box center [306, 156] width 186 height 112
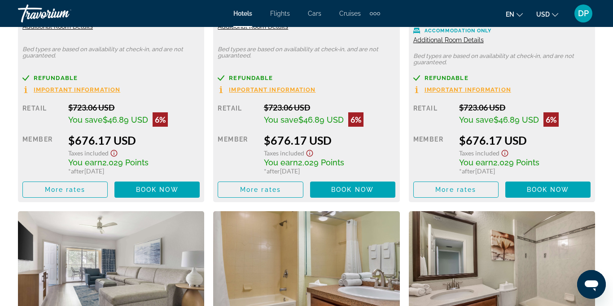
scroll to position [1559, 0]
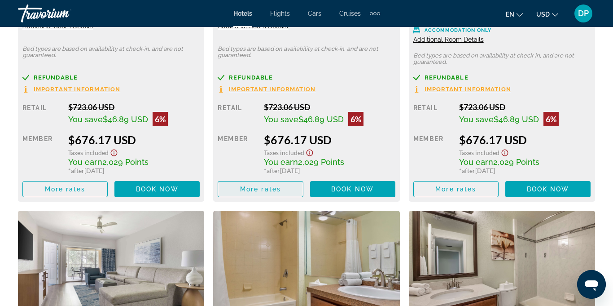
click at [256, 185] on span "More rates" at bounding box center [260, 188] width 41 height 7
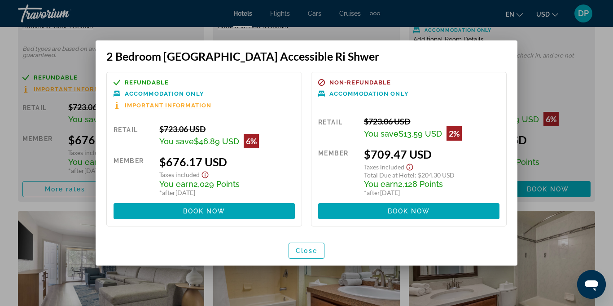
scroll to position [0, 0]
click at [305, 252] on span "Close" at bounding box center [307, 250] width 22 height 7
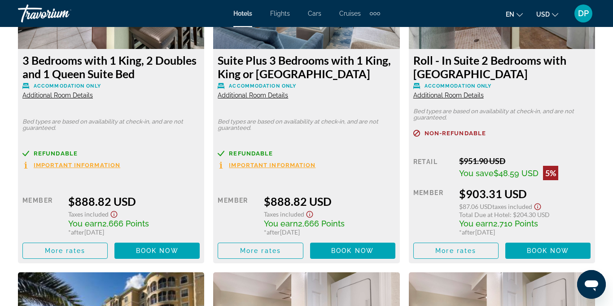
scroll to position [2491, 0]
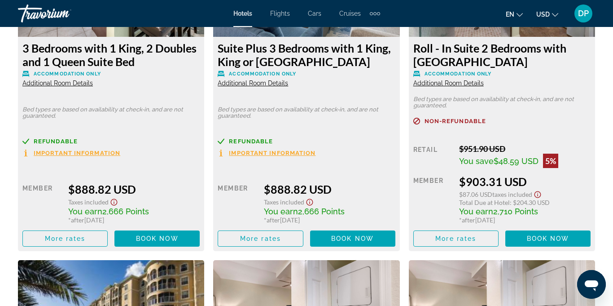
click at [154, 138] on div "Refundable Important Information" at bounding box center [110, 147] width 177 height 19
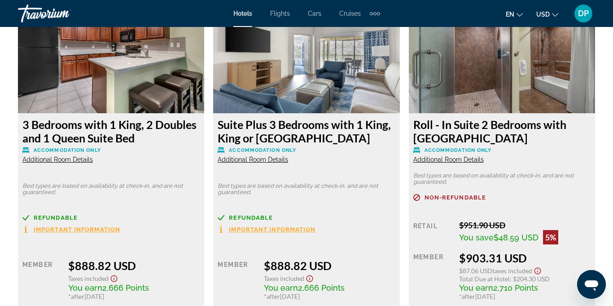
scroll to position [2414, 0]
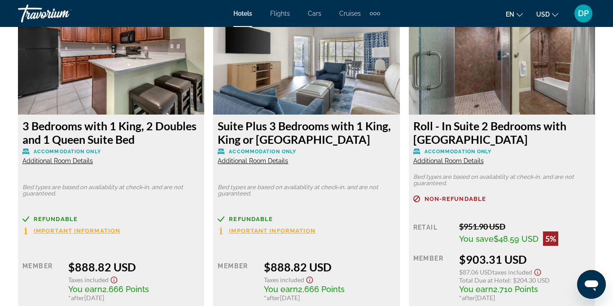
click at [166, 148] on div "3 Bedrooms with 1 King, 2 Doubles and 1 Queen Suite Bed Accommodation Only Addi…" at bounding box center [110, 142] width 177 height 46
click at [166, 70] on img "Main content" at bounding box center [111, 58] width 186 height 112
click at [150, 215] on div "Refundable" at bounding box center [110, 218] width 177 height 7
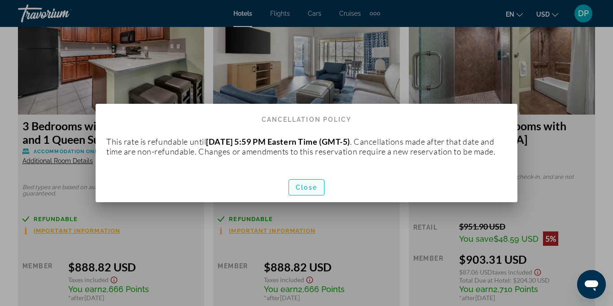
click at [311, 189] on span "Close" at bounding box center [307, 186] width 22 height 7
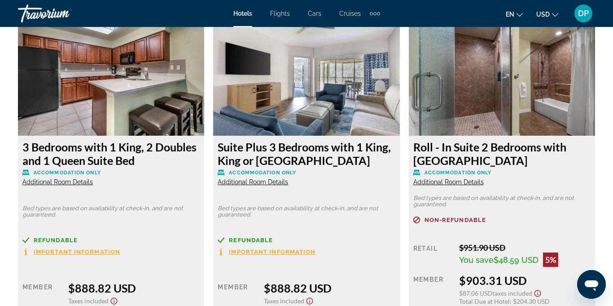
scroll to position [2381, 0]
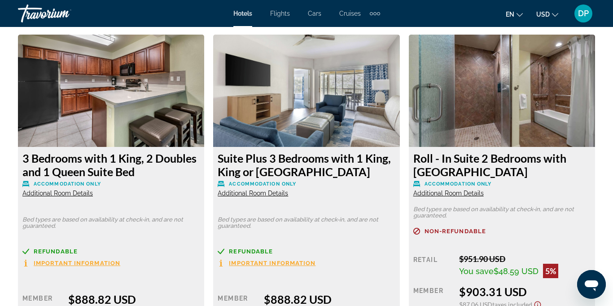
click at [83, 157] on h3 "3 Bedrooms with 1 King, 2 Doubles and 1 Queen Suite Bed" at bounding box center [110, 164] width 177 height 27
click at [91, 152] on h3 "3 Bedrooms with 1 King, 2 Doubles and 1 Queen Suite Bed" at bounding box center [110, 164] width 177 height 27
click at [113, 87] on img "Main content" at bounding box center [111, 91] width 186 height 112
click at [127, 77] on img "Main content" at bounding box center [111, 91] width 186 height 112
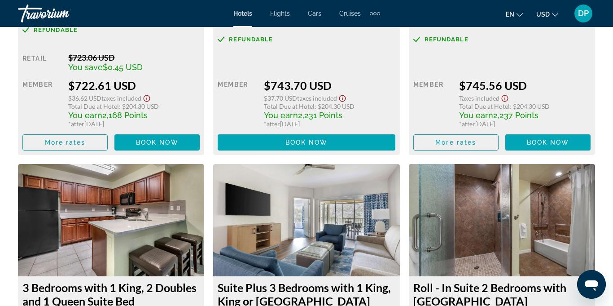
scroll to position [2251, 0]
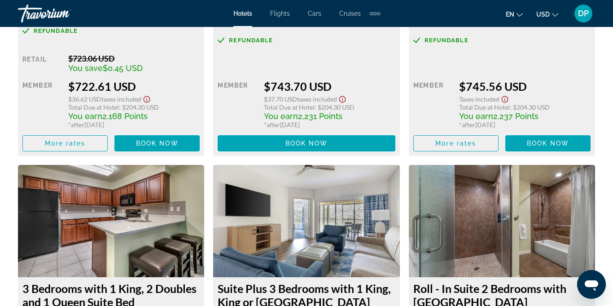
click at [151, 197] on img "Main content" at bounding box center [111, 221] width 186 height 112
click at [108, 193] on img "Main content" at bounding box center [111, 221] width 186 height 112
click at [98, 188] on img "Main content" at bounding box center [111, 221] width 186 height 112
click at [84, 185] on img "Main content" at bounding box center [111, 221] width 186 height 112
click at [92, 181] on img "Main content" at bounding box center [111, 221] width 186 height 112
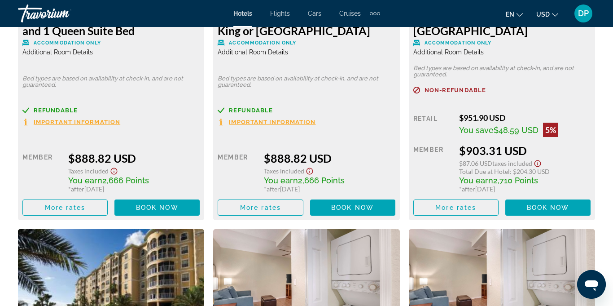
scroll to position [2523, 0]
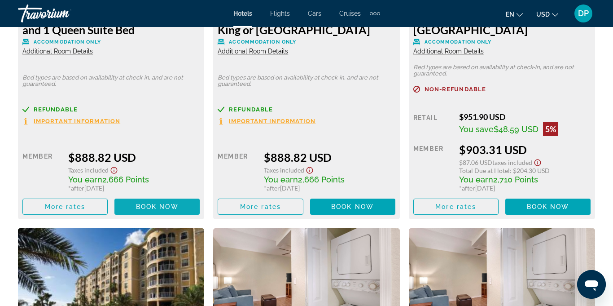
click at [147, 203] on span "Book now" at bounding box center [157, 206] width 43 height 7
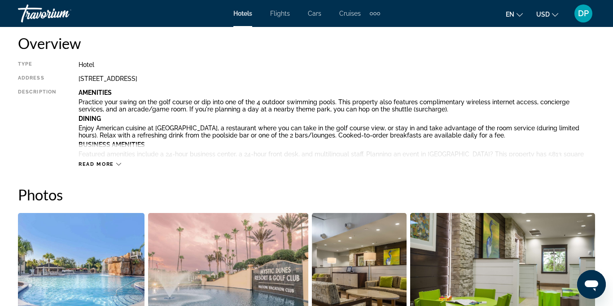
scroll to position [466, 0]
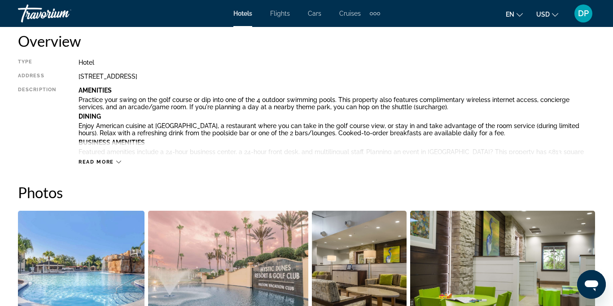
click at [125, 159] on div "Read more" at bounding box center [337, 152] width 516 height 25
click at [118, 162] on icon "Main content" at bounding box center [118, 161] width 5 height 5
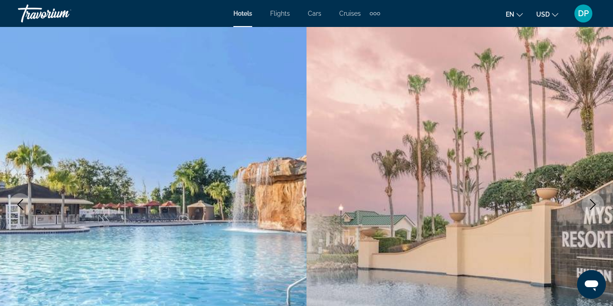
scroll to position [0, 0]
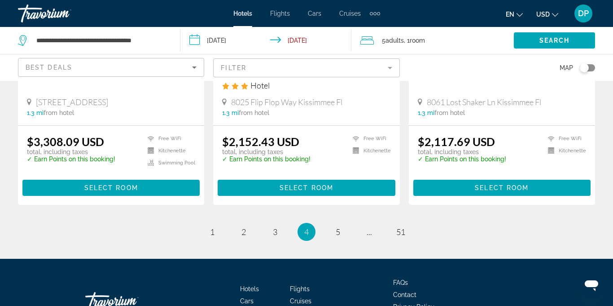
scroll to position [1249, 0]
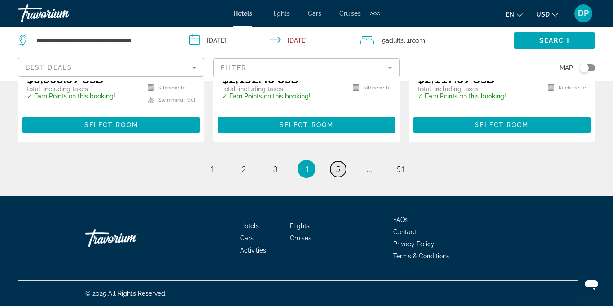
click at [336, 174] on link "page 5" at bounding box center [338, 169] width 16 height 16
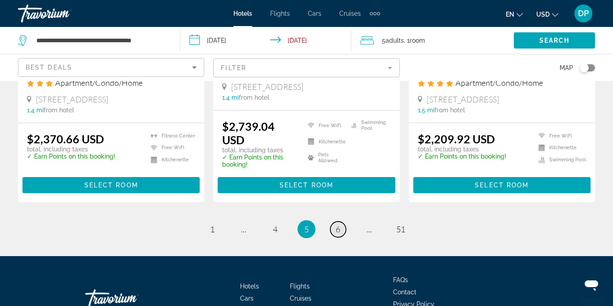
scroll to position [1214, 0]
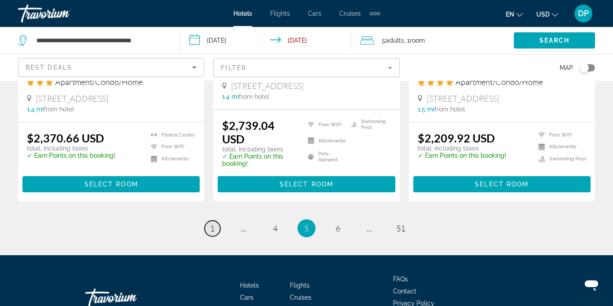
click at [214, 230] on span "1" at bounding box center [212, 228] width 4 height 10
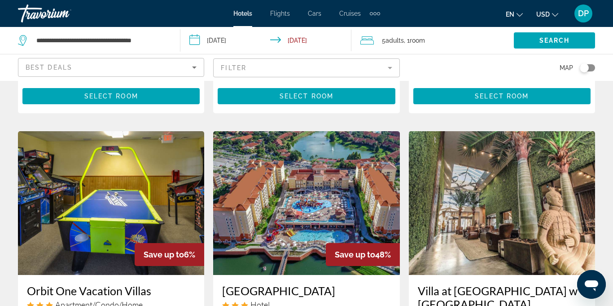
scroll to position [329, 0]
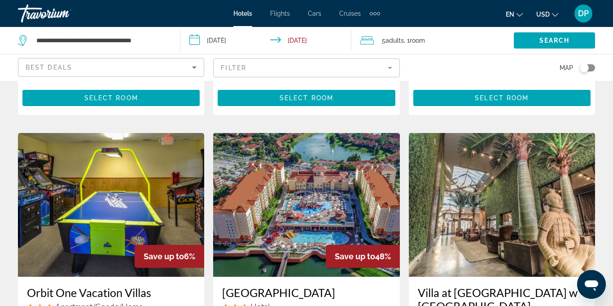
click at [129, 177] on img "Main content" at bounding box center [111, 205] width 186 height 144
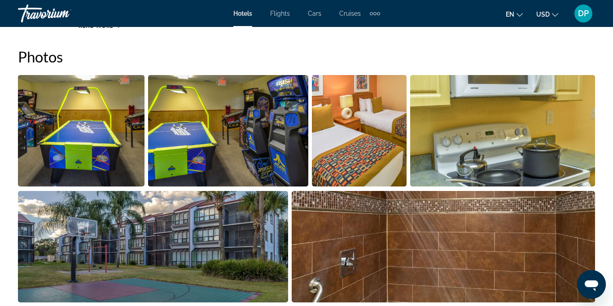
scroll to position [583, 0]
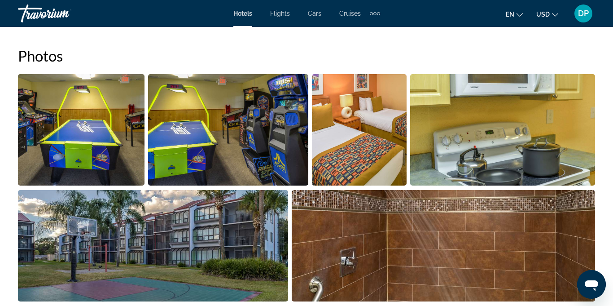
click at [354, 124] on img "Open full-screen image slider" at bounding box center [359, 129] width 95 height 111
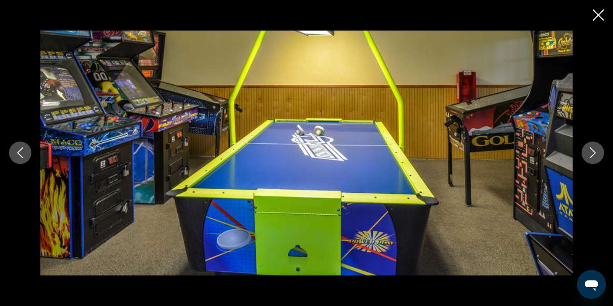
click at [587, 153] on icon "Next image" at bounding box center [592, 152] width 11 height 11
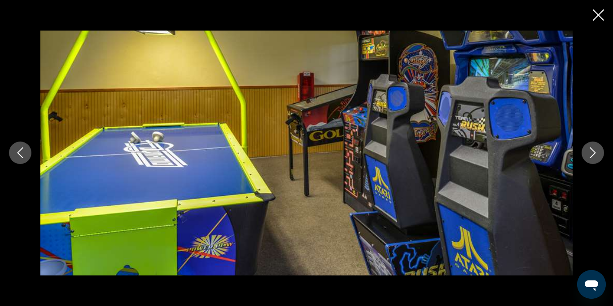
click at [586, 153] on button "Next image" at bounding box center [592, 152] width 22 height 22
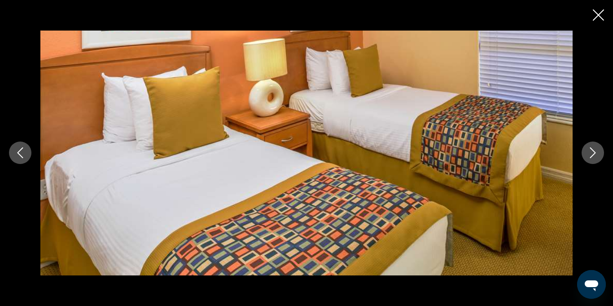
click at [588, 152] on icon "Next image" at bounding box center [592, 152] width 11 height 11
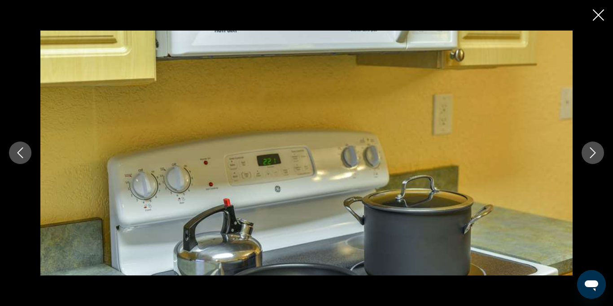
click at [589, 152] on icon "Next image" at bounding box center [592, 152] width 11 height 11
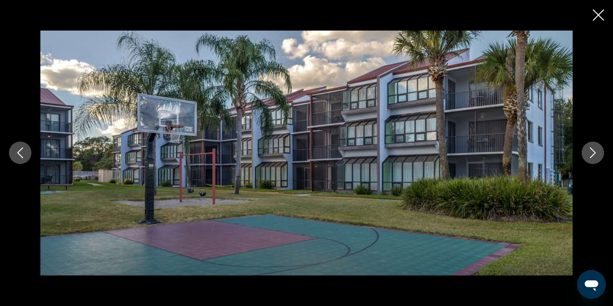
click at [593, 150] on icon "Next image" at bounding box center [592, 152] width 11 height 11
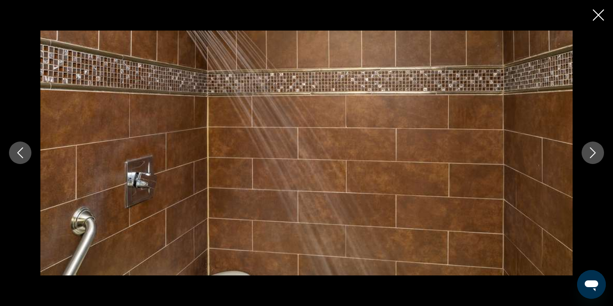
click at [590, 154] on icon "Next image" at bounding box center [592, 152] width 11 height 11
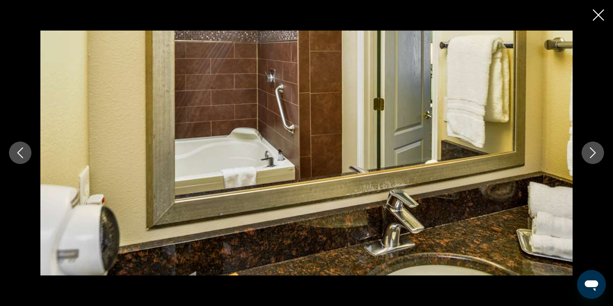
click at [589, 157] on icon "Next image" at bounding box center [592, 152] width 11 height 11
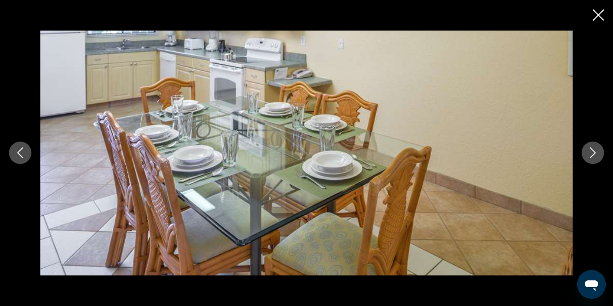
click at [590, 156] on icon "Next image" at bounding box center [592, 152] width 11 height 11
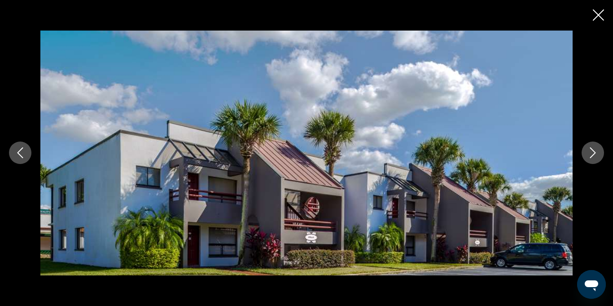
click at [589, 154] on icon "Next image" at bounding box center [592, 152] width 11 height 11
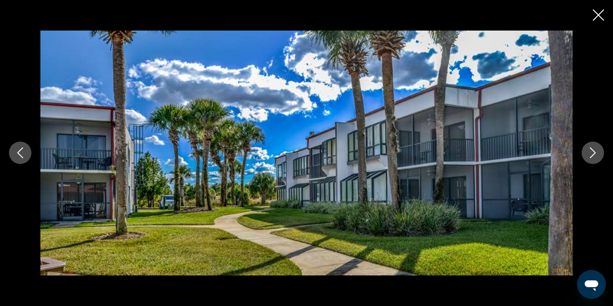
click at [590, 155] on icon "Next image" at bounding box center [592, 152] width 11 height 11
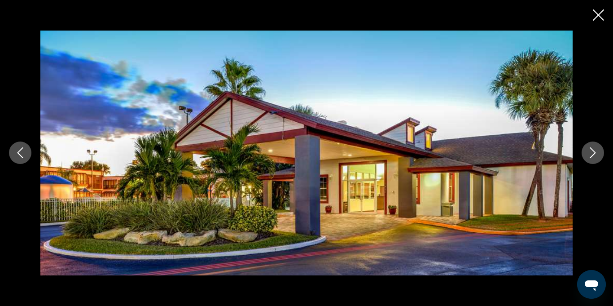
click at [592, 154] on icon "Next image" at bounding box center [592, 152] width 11 height 11
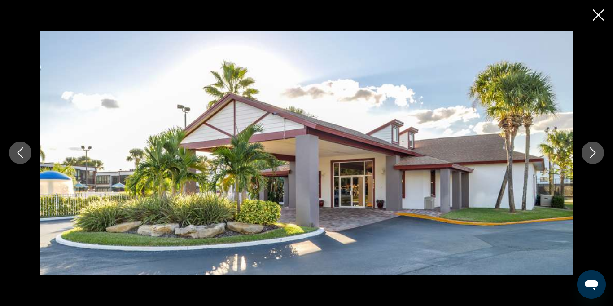
click at [590, 155] on icon "Next image" at bounding box center [592, 152] width 11 height 11
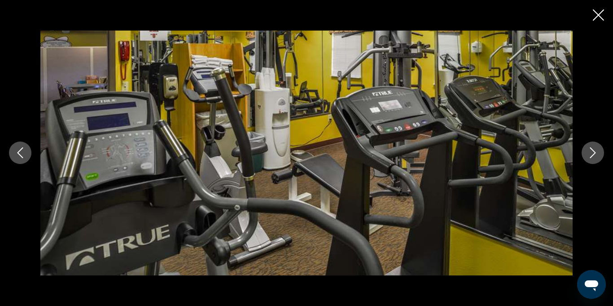
click at [596, 152] on icon "Next image" at bounding box center [592, 152] width 11 height 11
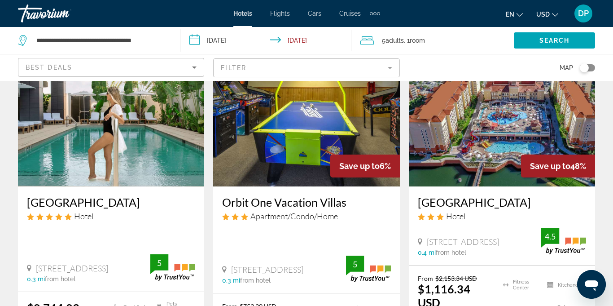
scroll to position [418, 0]
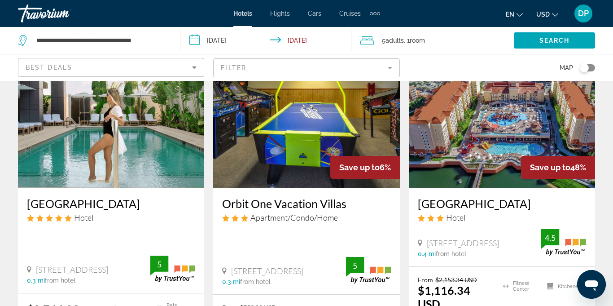
click at [271, 240] on div "Orbit One Vacation Villas Apartment/Condo/Home 2950 Entry Point Blvd, Kissimmee…" at bounding box center [306, 241] width 186 height 106
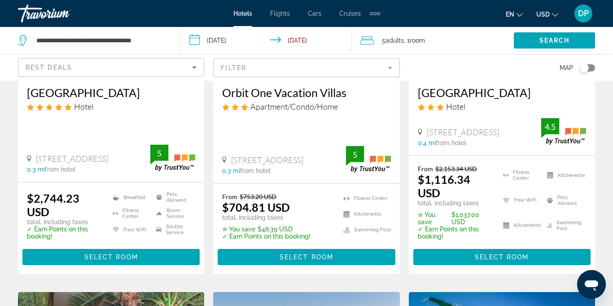
scroll to position [529, 0]
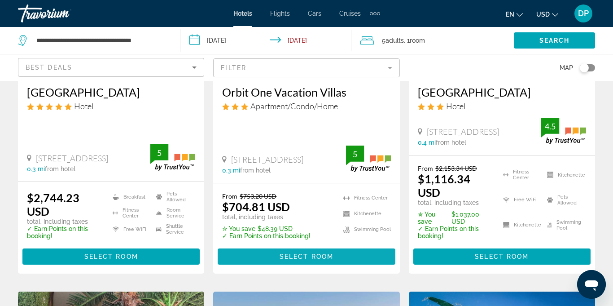
click at [293, 257] on span "Select Room" at bounding box center [307, 256] width 54 height 7
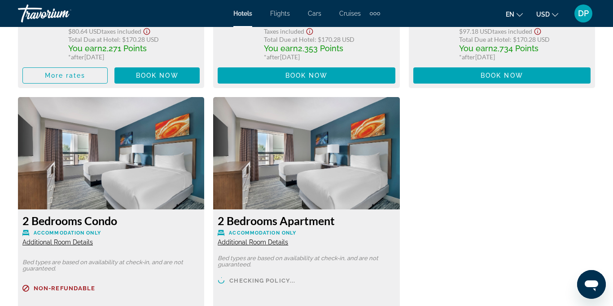
scroll to position [1966, 0]
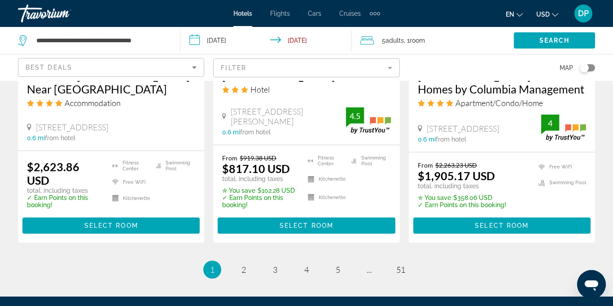
scroll to position [1271, 0]
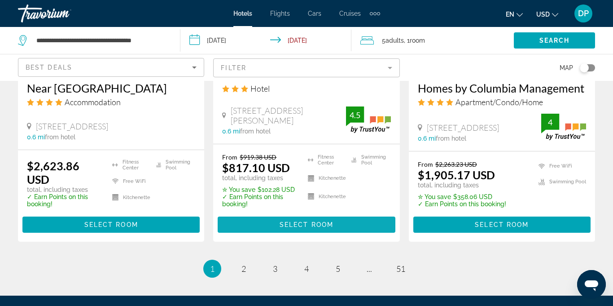
click at [291, 230] on span "Main content" at bounding box center [306, 225] width 177 height 22
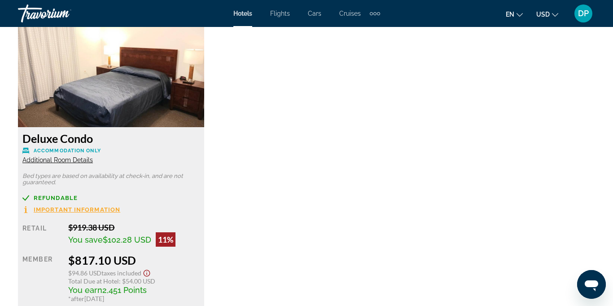
scroll to position [1413, 0]
click at [169, 89] on img "Main content" at bounding box center [111, 70] width 186 height 112
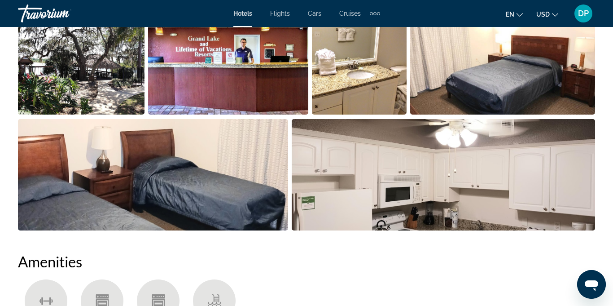
scroll to position [672, 0]
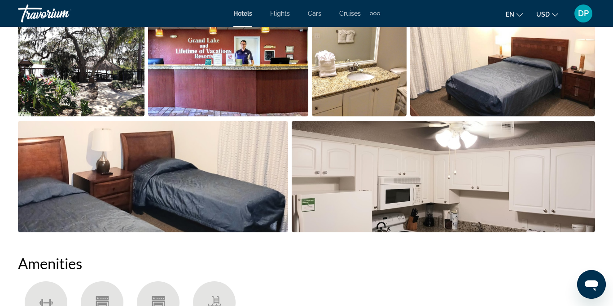
click at [419, 185] on img "Open full-screen image slider" at bounding box center [444, 176] width 304 height 111
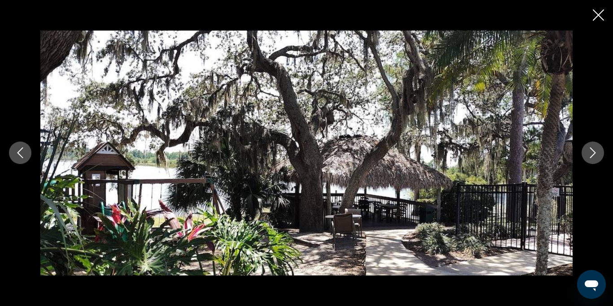
click at [581, 161] on div "prev next" at bounding box center [306, 153] width 613 height 245
click at [587, 150] on button "Next image" at bounding box center [592, 152] width 22 height 22
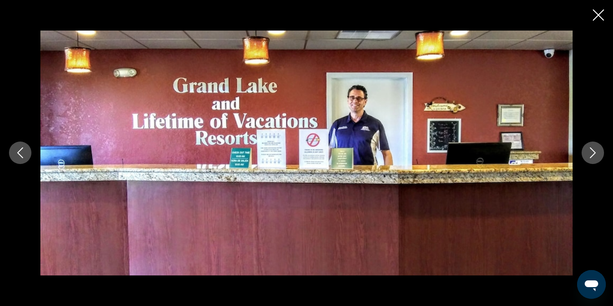
click at [590, 157] on icon "Next image" at bounding box center [592, 152] width 11 height 11
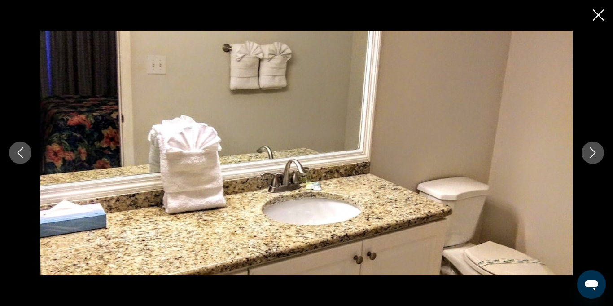
click at [589, 157] on icon "Next image" at bounding box center [592, 152] width 11 height 11
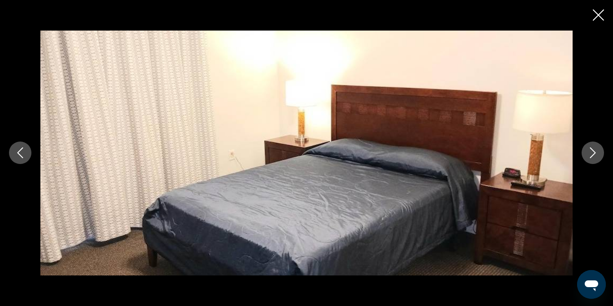
click at [588, 155] on icon "Next image" at bounding box center [592, 152] width 11 height 11
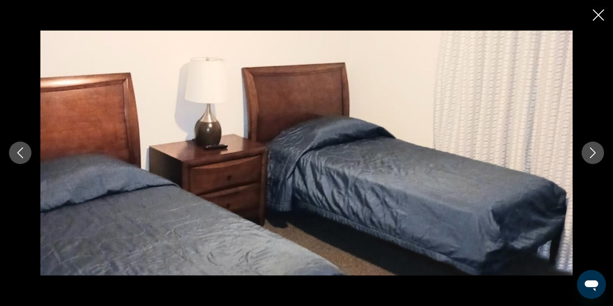
click at [587, 157] on icon "Next image" at bounding box center [592, 152] width 11 height 11
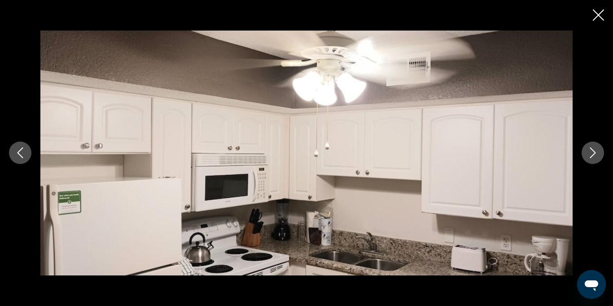
click at [590, 159] on button "Next image" at bounding box center [592, 152] width 22 height 22
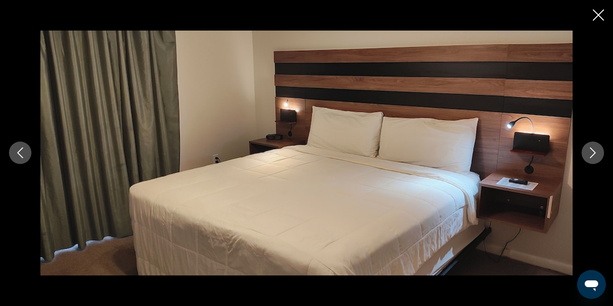
click at [592, 154] on icon "Next image" at bounding box center [592, 152] width 11 height 11
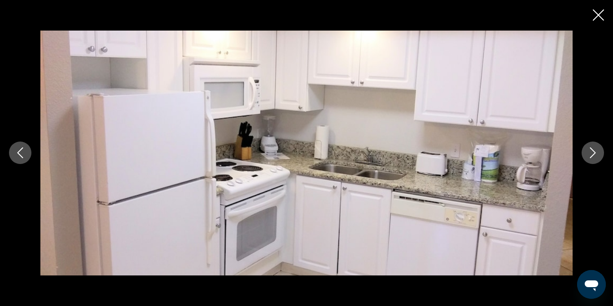
click at [589, 153] on icon "Next image" at bounding box center [592, 152] width 11 height 11
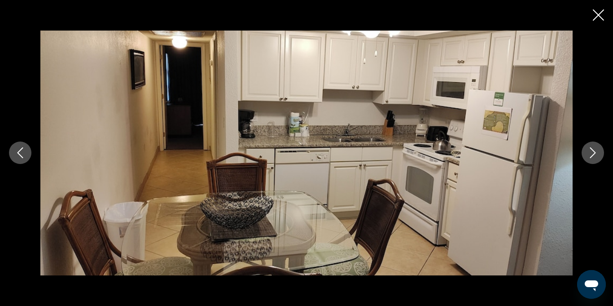
click at [592, 151] on icon "Next image" at bounding box center [592, 152] width 11 height 11
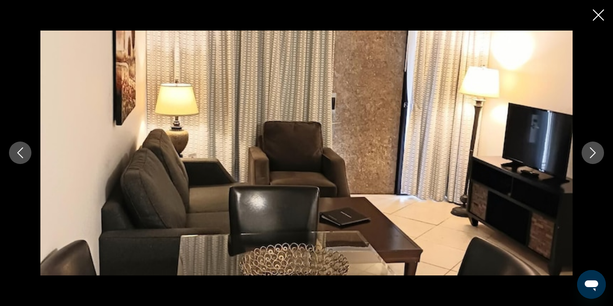
click at [583, 150] on button "Next image" at bounding box center [592, 152] width 22 height 22
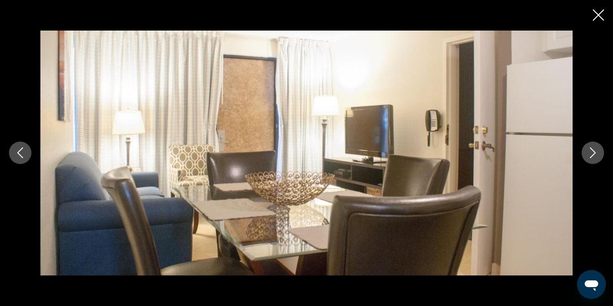
click at [582, 154] on button "Next image" at bounding box center [592, 152] width 22 height 22
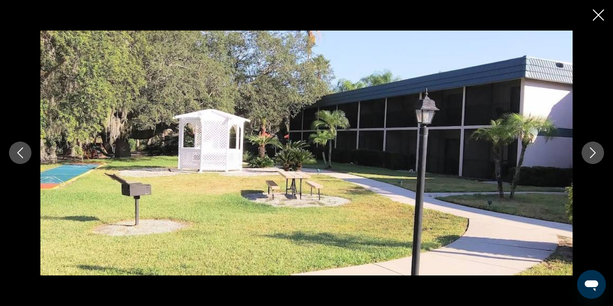
click at [585, 153] on button "Next image" at bounding box center [592, 152] width 22 height 22
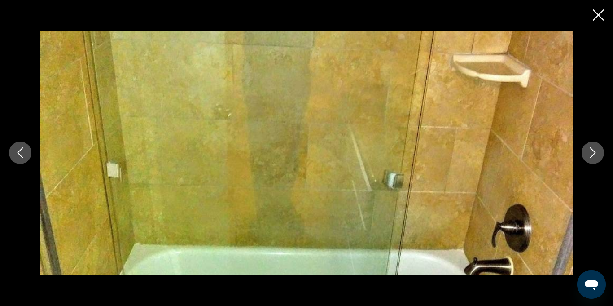
click at [594, 14] on icon "Close slideshow" at bounding box center [598, 14] width 11 height 11
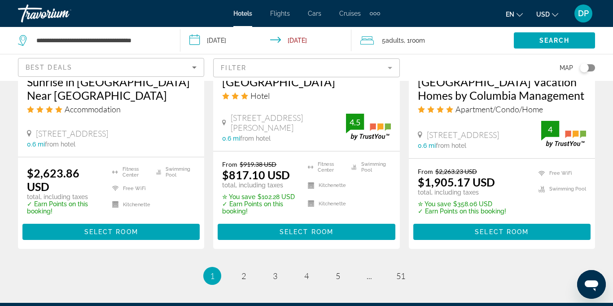
scroll to position [1274, 0]
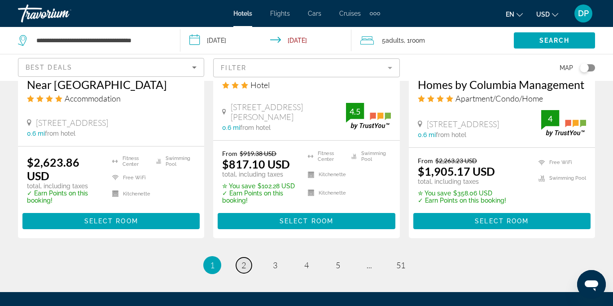
click at [247, 267] on link "page 2" at bounding box center [244, 265] width 16 height 16
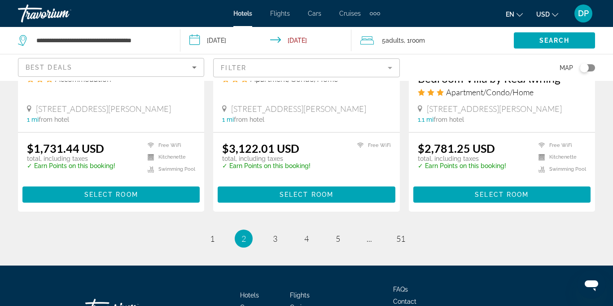
scroll to position [1257, 0]
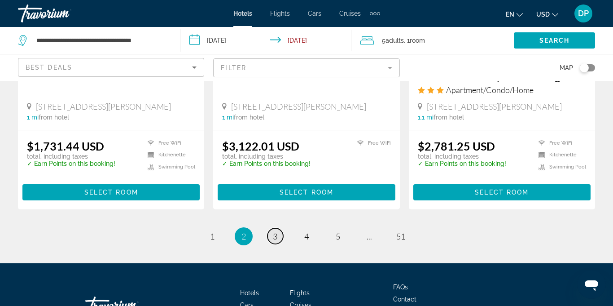
click at [273, 231] on span "3" at bounding box center [275, 236] width 4 height 10
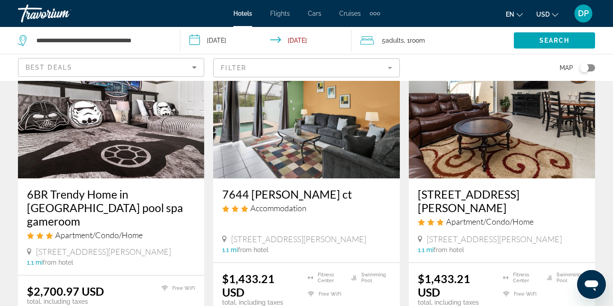
scroll to position [403, 0]
